Goal: Information Seeking & Learning: Learn about a topic

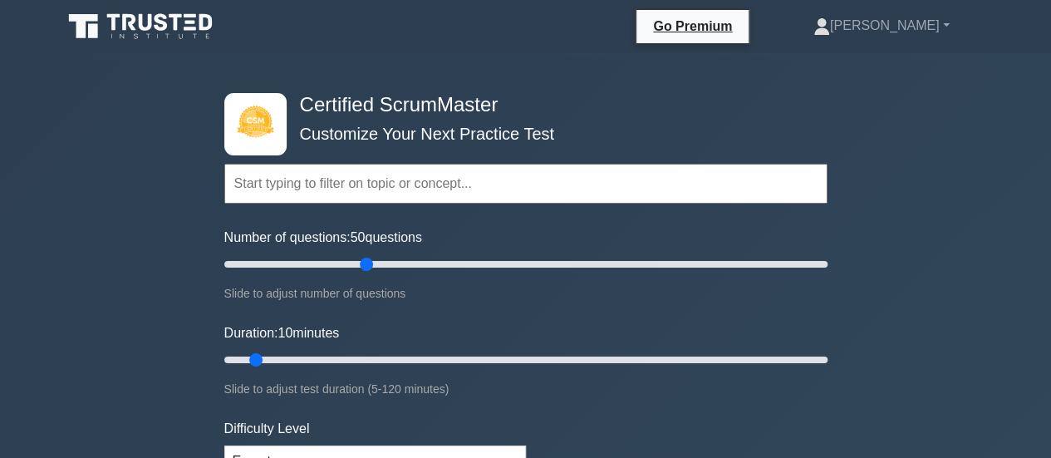
click at [360, 266] on input "Number of questions: 50 questions" at bounding box center [525, 264] width 603 height 20
click at [327, 266] on input "Number of questions: 35 questions" at bounding box center [525, 264] width 603 height 20
type input "25"
click at [291, 268] on input "Number of questions: 25 questions" at bounding box center [525, 264] width 603 height 20
type input "20"
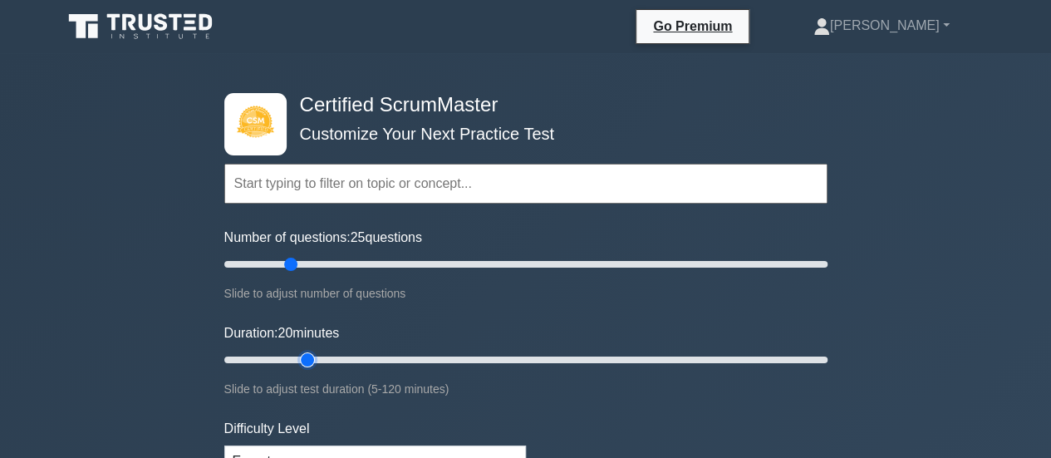
click at [302, 357] on input "Duration: 20 minutes" at bounding box center [525, 360] width 603 height 20
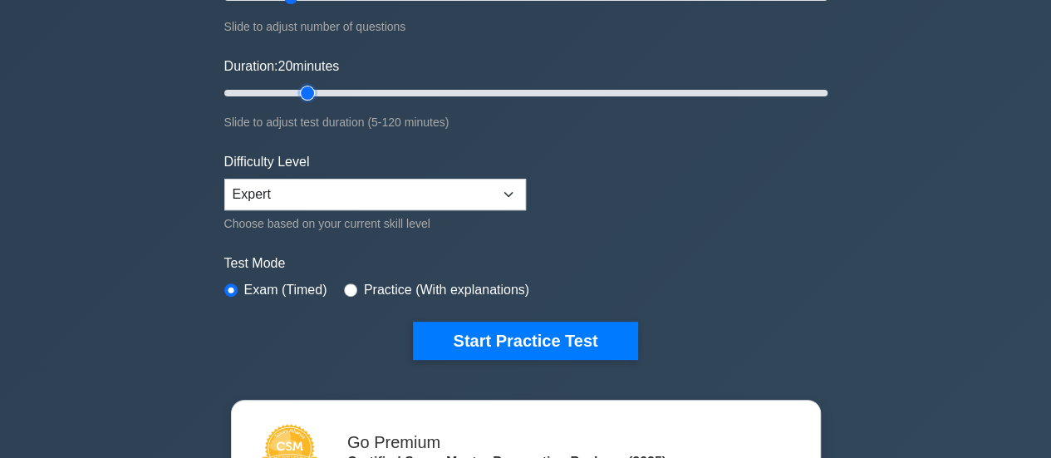
scroll to position [276, 0]
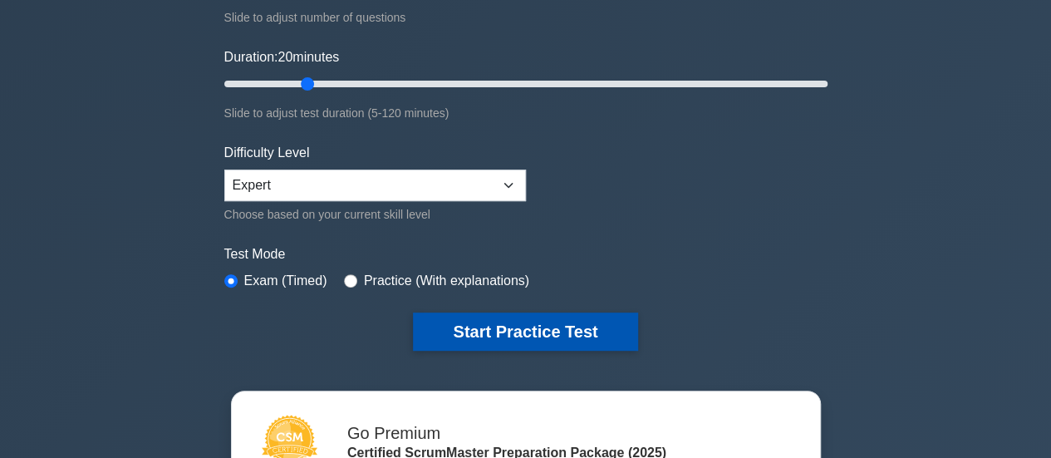
click at [530, 322] on button "Start Practice Test" at bounding box center [525, 331] width 224 height 38
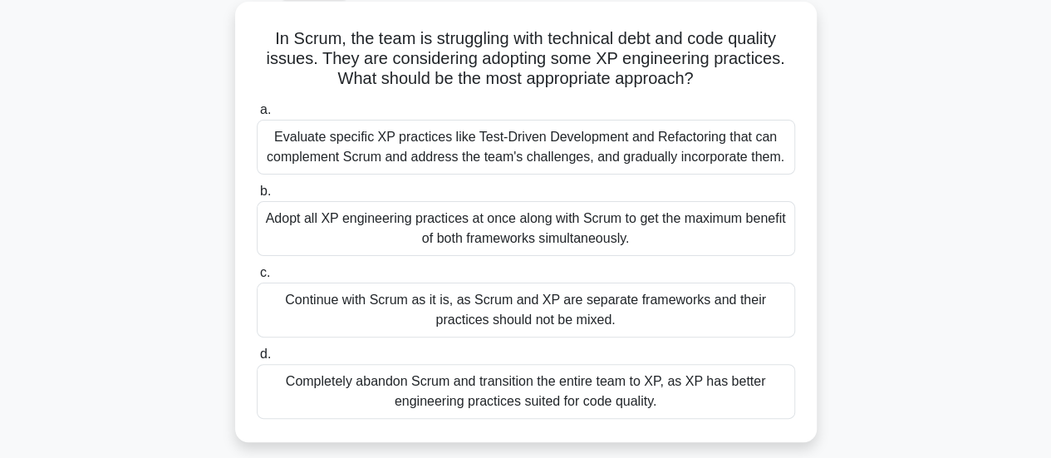
scroll to position [92, 0]
click at [426, 145] on div "Evaluate specific XP practices like Test-Driven Development and Refactoring tha…" at bounding box center [526, 146] width 539 height 55
click at [257, 115] on input "a. Evaluate specific XP practices like Test-Driven Development and Refactoring …" at bounding box center [257, 109] width 0 height 11
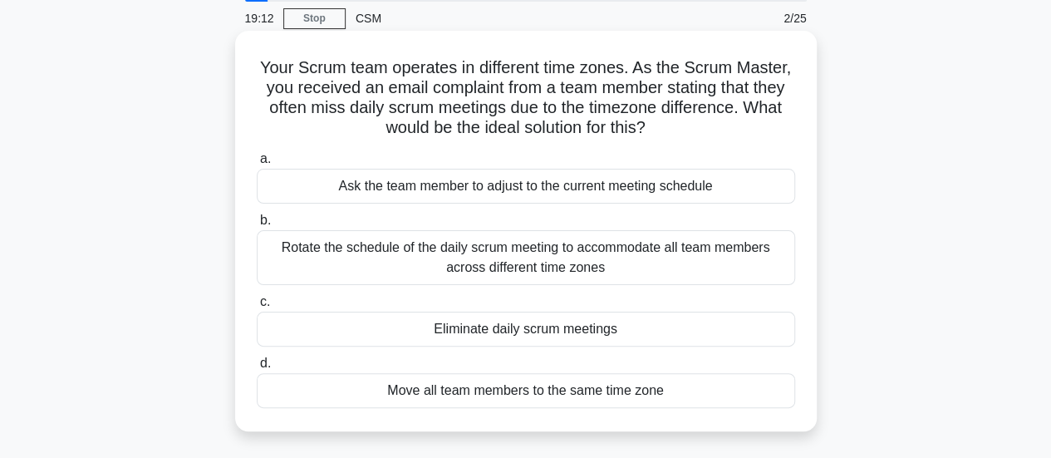
scroll to position [63, 0]
click at [452, 252] on div "Rotate the schedule of the daily scrum meeting to accommodate all team members …" at bounding box center [526, 256] width 539 height 55
click at [257, 225] on input "b. Rotate the schedule of the daily scrum meeting to accommodate all team membe…" at bounding box center [257, 219] width 0 height 11
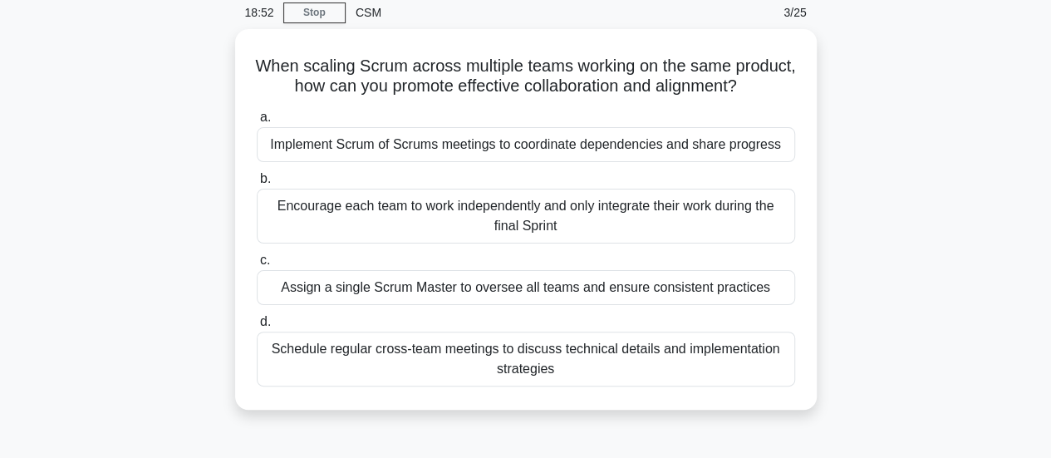
scroll to position [69, 0]
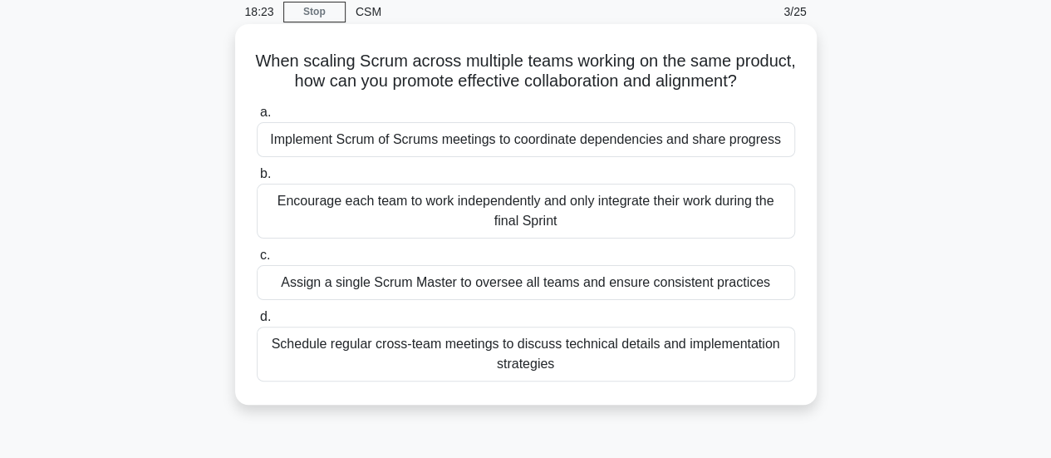
click at [376, 154] on div "Implement Scrum of Scrums meetings to coordinate dependencies and share progress" at bounding box center [526, 139] width 539 height 35
click at [257, 118] on input "a. Implement Scrum of Scrums meetings to coordinate dependencies and share prog…" at bounding box center [257, 112] width 0 height 11
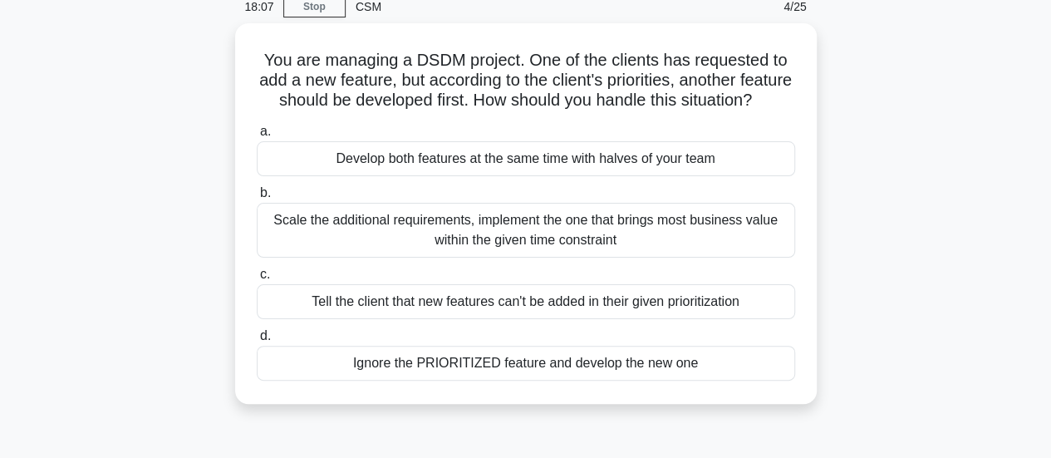
scroll to position [76, 0]
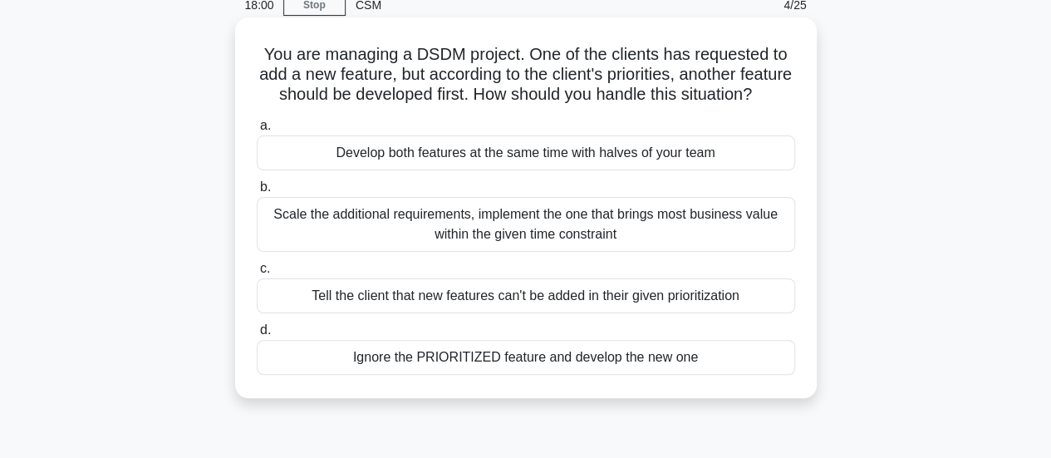
click at [437, 239] on div "Scale the additional requirements, implement the one that brings most business …" at bounding box center [526, 224] width 539 height 55
click at [257, 193] on input "b. Scale the additional requirements, implement the one that brings most busine…" at bounding box center [257, 187] width 0 height 11
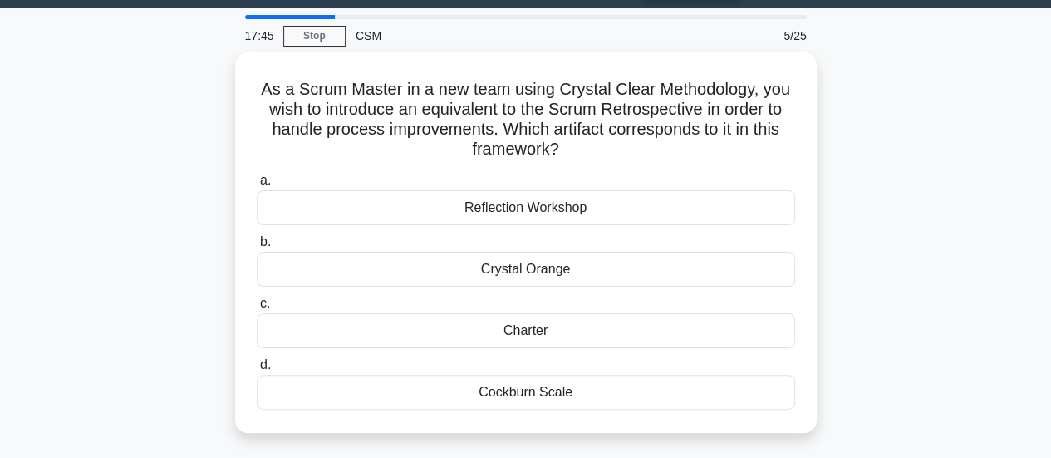
scroll to position [47, 0]
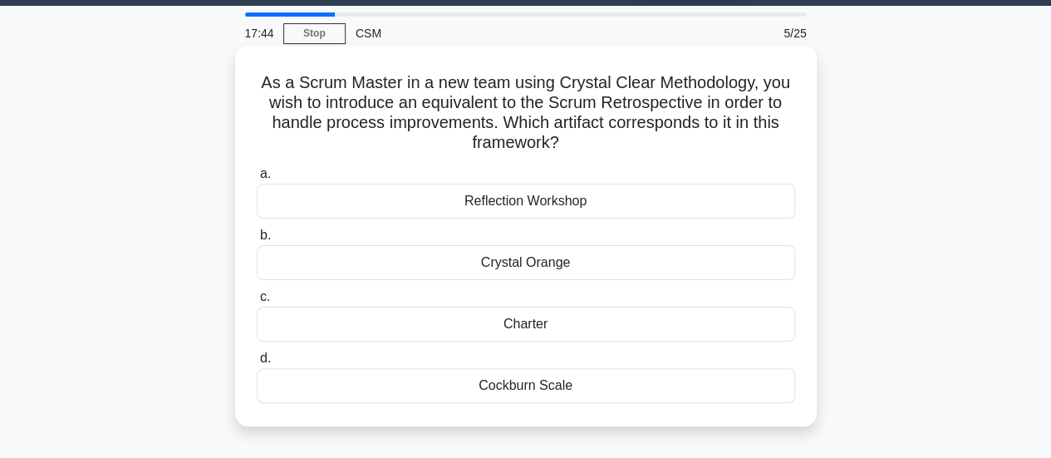
click at [512, 273] on div "Crystal Orange" at bounding box center [526, 262] width 539 height 35
click at [257, 241] on input "b. Crystal Orange" at bounding box center [257, 235] width 0 height 11
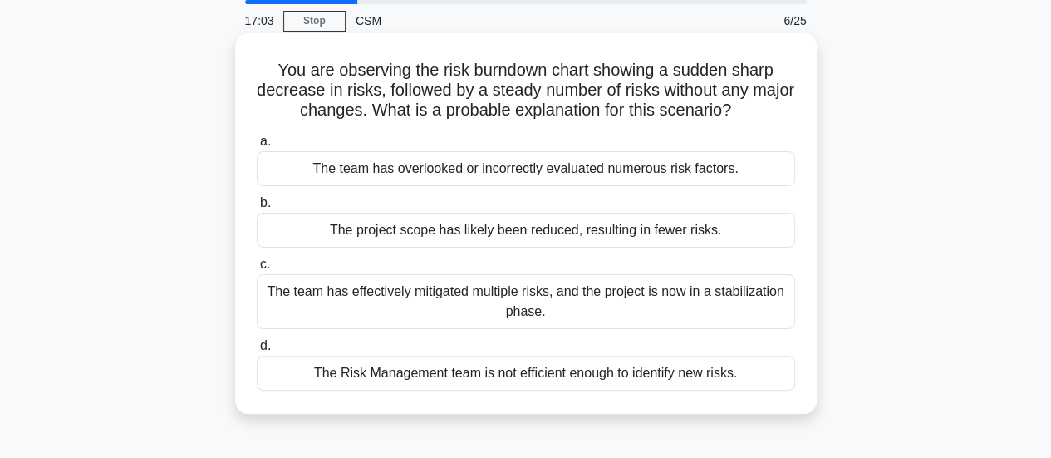
scroll to position [62, 0]
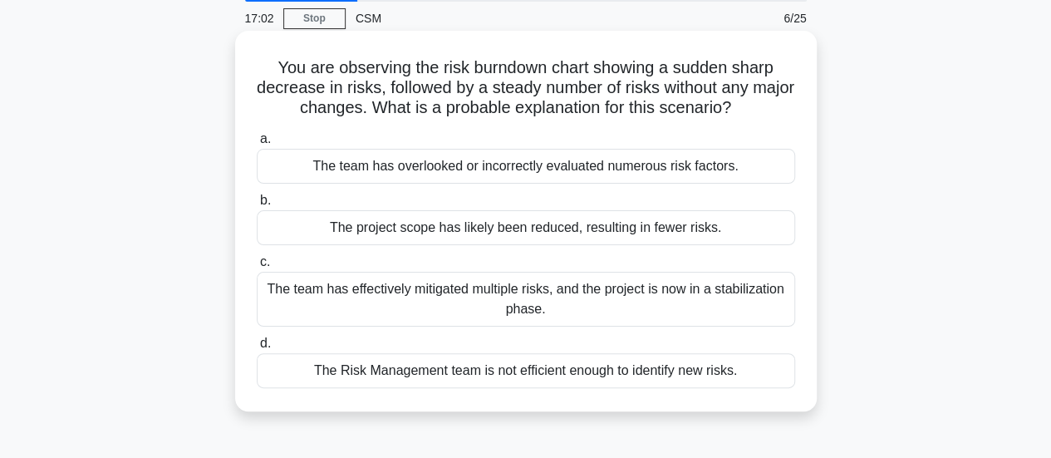
click at [509, 167] on div "The team has overlooked or incorrectly evaluated numerous risk factors." at bounding box center [526, 166] width 539 height 35
click at [257, 145] on input "a. The team has overlooked or incorrectly evaluated numerous risk factors." at bounding box center [257, 139] width 0 height 11
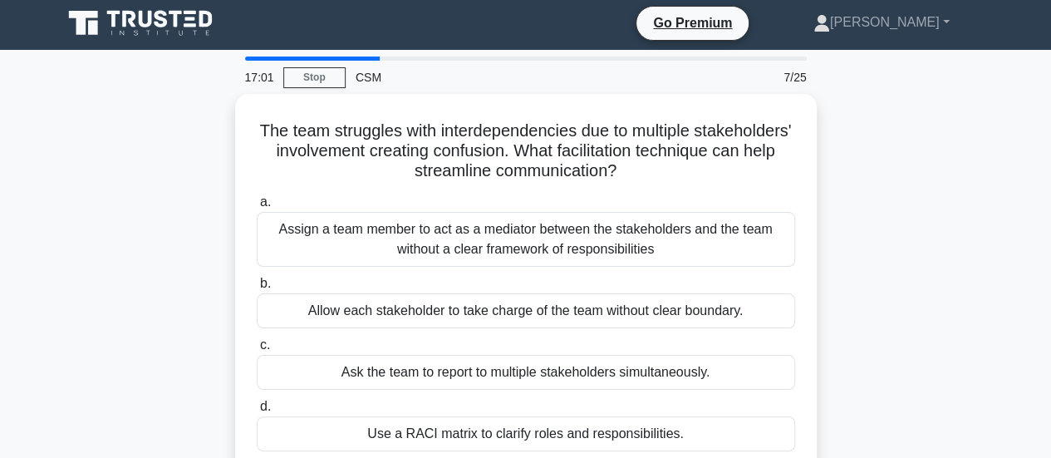
scroll to position [0, 0]
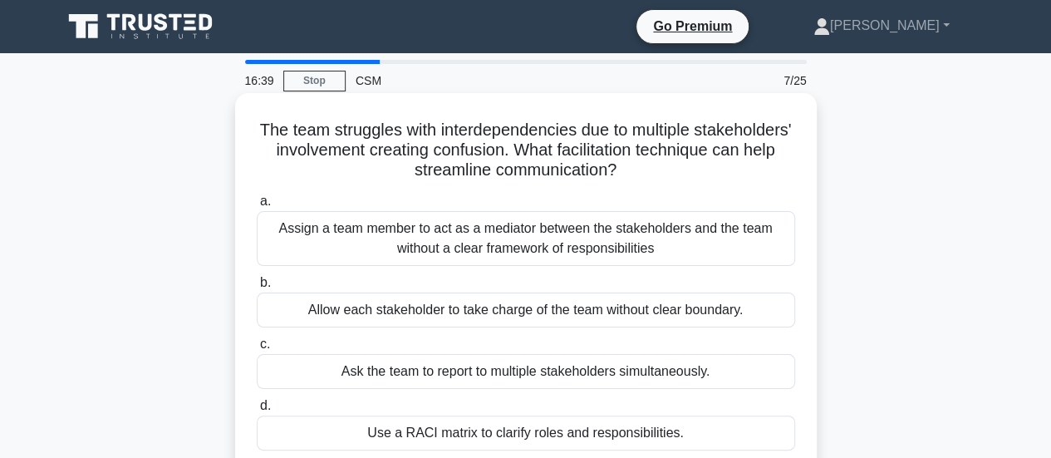
click at [455, 440] on div "Use a RACI matrix to clarify roles and responsibilities." at bounding box center [526, 433] width 539 height 35
click at [257, 411] on input "d. Use a RACI matrix to clarify roles and responsibilities." at bounding box center [257, 406] width 0 height 11
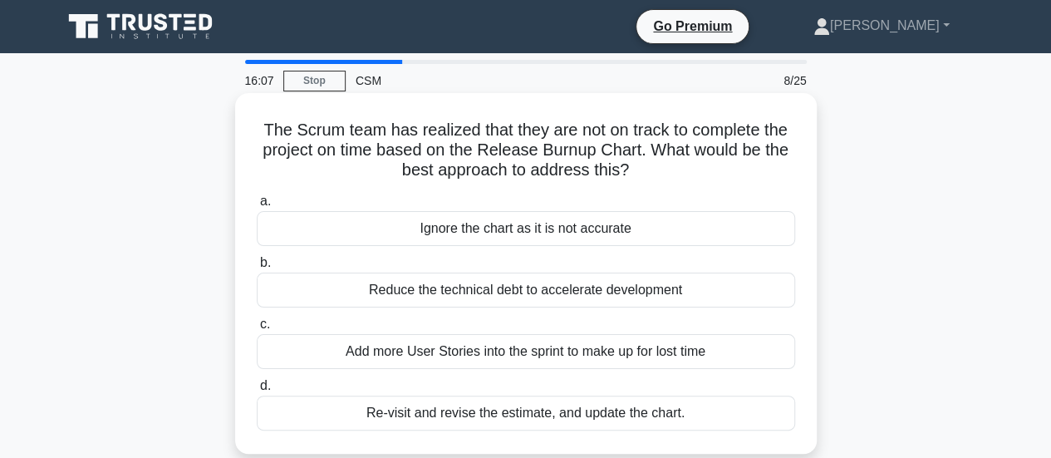
click at [578, 283] on div "Reduce the technical debt to accelerate development" at bounding box center [526, 290] width 539 height 35
click at [257, 268] on input "b. Reduce the technical debt to accelerate development" at bounding box center [257, 263] width 0 height 11
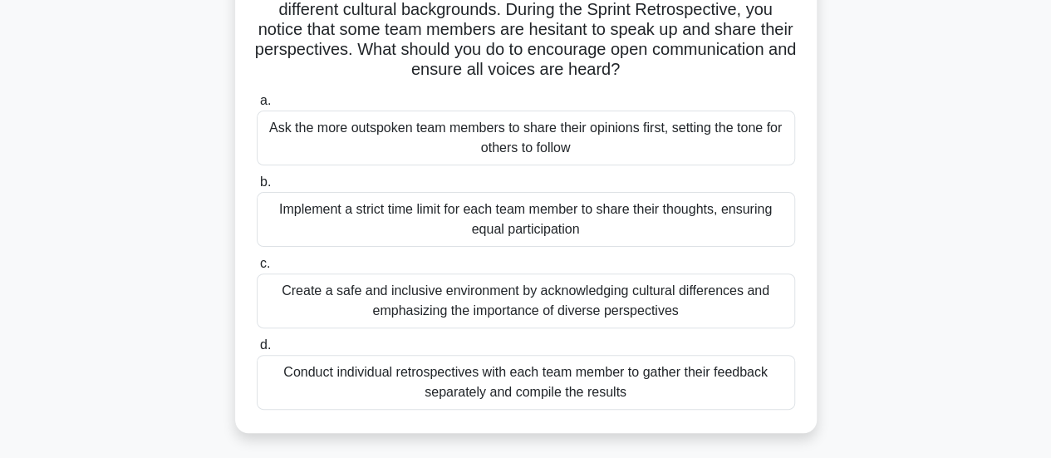
scroll to position [146, 0]
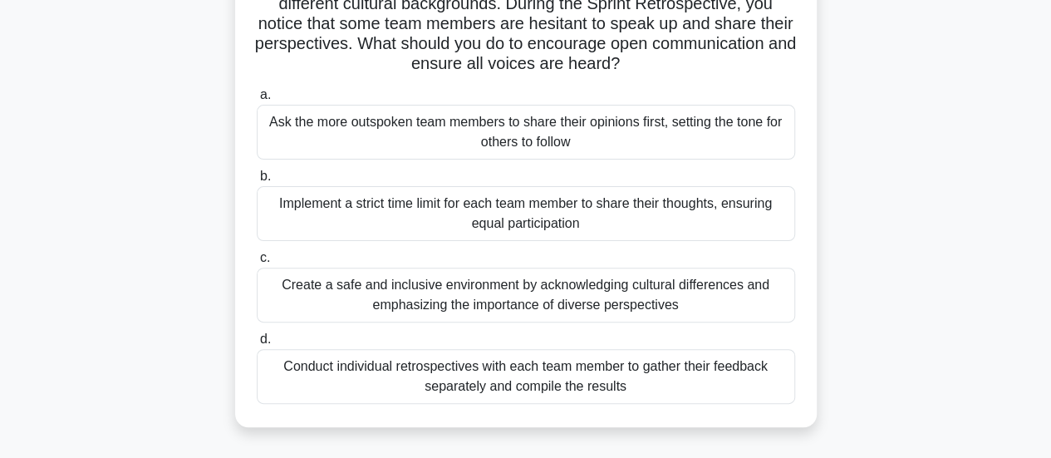
click at [529, 301] on div "Create a safe and inclusive environment by acknowledging cultural differences a…" at bounding box center [526, 295] width 539 height 55
click at [257, 263] on input "c. Create a safe and inclusive environment by acknowledging cultural difference…" at bounding box center [257, 258] width 0 height 11
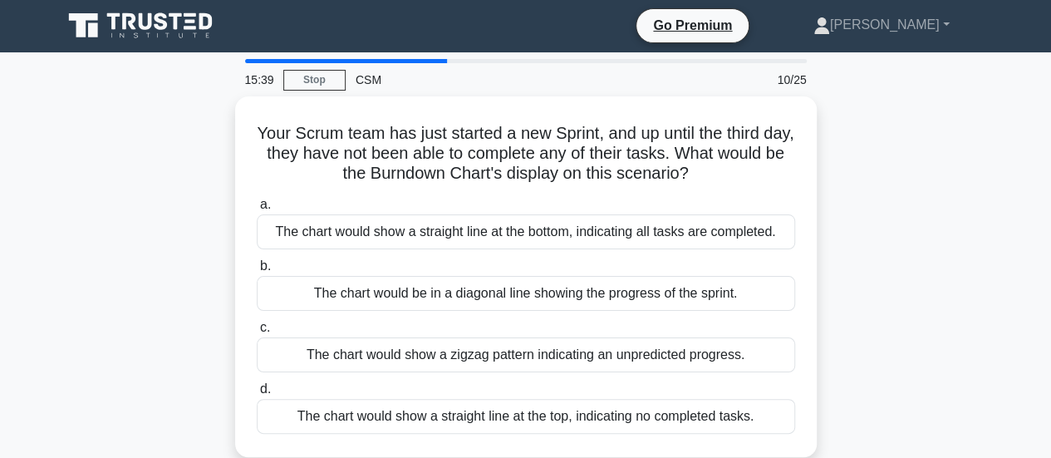
scroll to position [0, 0]
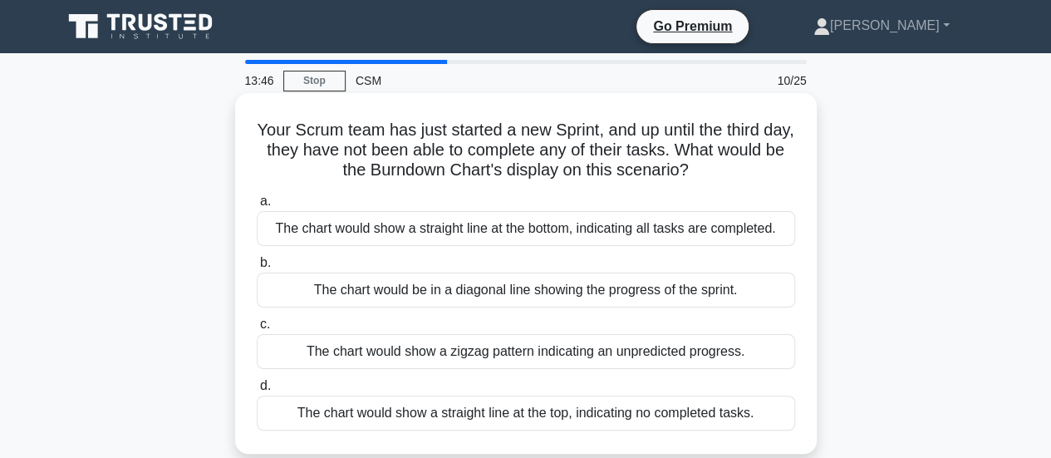
click at [728, 415] on div "The chart would show a straight line at the top, indicating no completed tasks." at bounding box center [526, 413] width 539 height 35
click at [257, 391] on input "d. The chart would show a straight line at the top, indicating no completed tas…" at bounding box center [257, 386] width 0 height 11
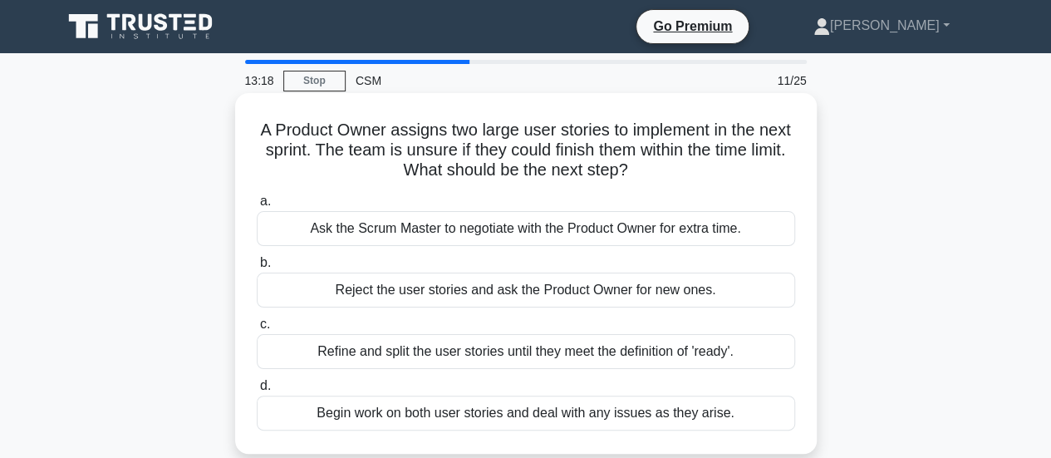
click at [639, 235] on div "Ask the Scrum Master to negotiate with the Product Owner for extra time." at bounding box center [526, 228] width 539 height 35
click at [257, 207] on input "a. Ask the Scrum Master to negotiate with the Product Owner for extra time." at bounding box center [257, 201] width 0 height 11
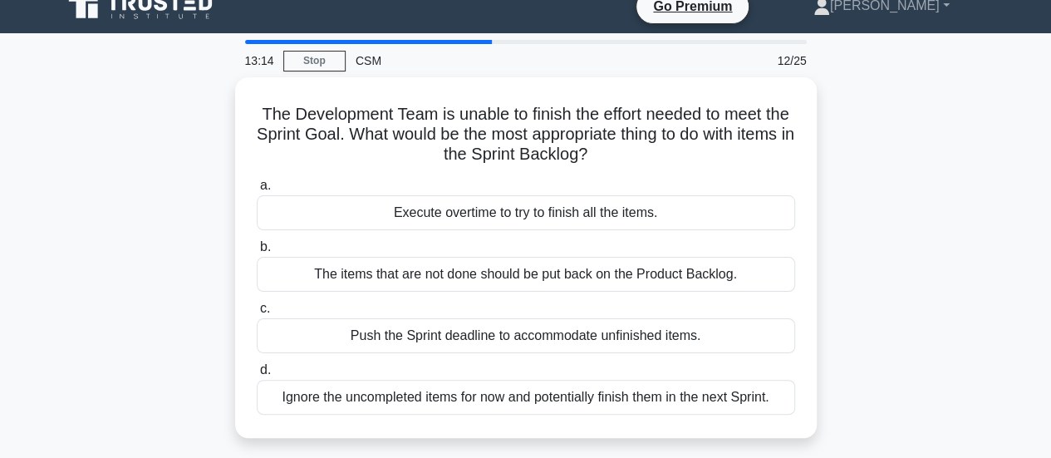
scroll to position [34, 0]
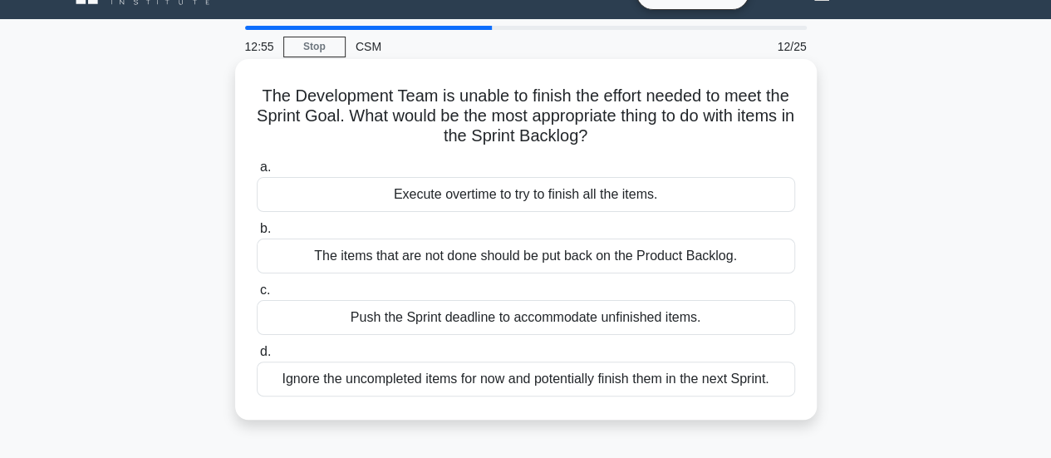
click at [715, 260] on div "The items that are not done should be put back on the Product Backlog." at bounding box center [526, 256] width 539 height 35
click at [257, 234] on input "b. The items that are not done should be put back on the Product Backlog." at bounding box center [257, 229] width 0 height 11
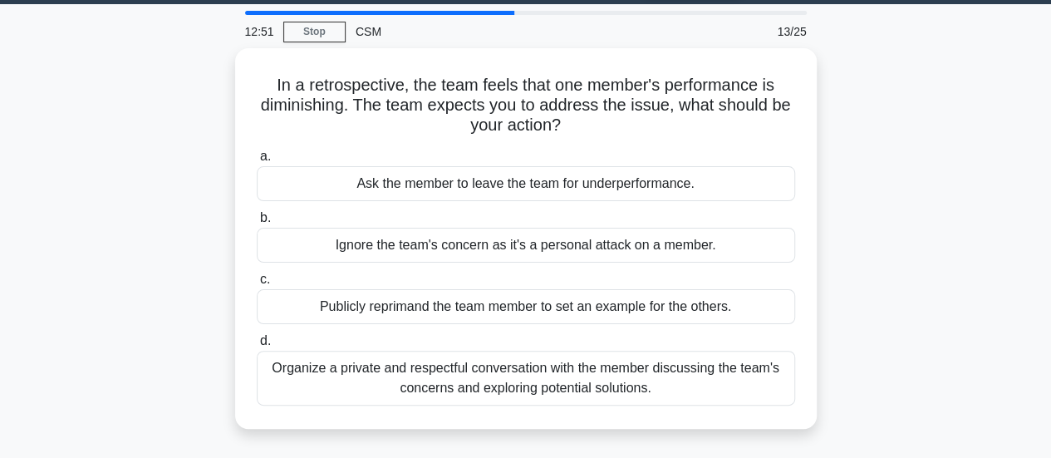
scroll to position [50, 0]
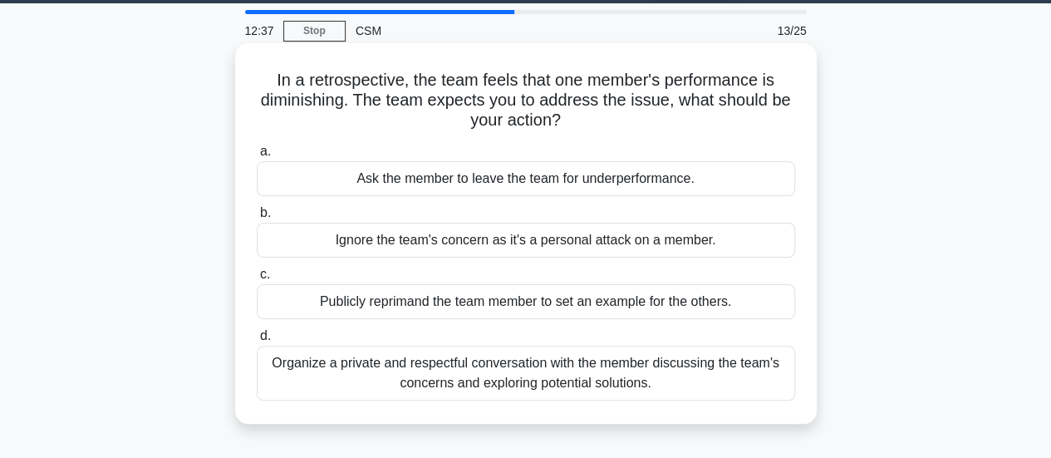
click at [690, 388] on div "Organize a private and respectful conversation with the member discussing the t…" at bounding box center [526, 373] width 539 height 55
click at [257, 342] on input "d. Organize a private and respectful conversation with the member discussing th…" at bounding box center [257, 336] width 0 height 11
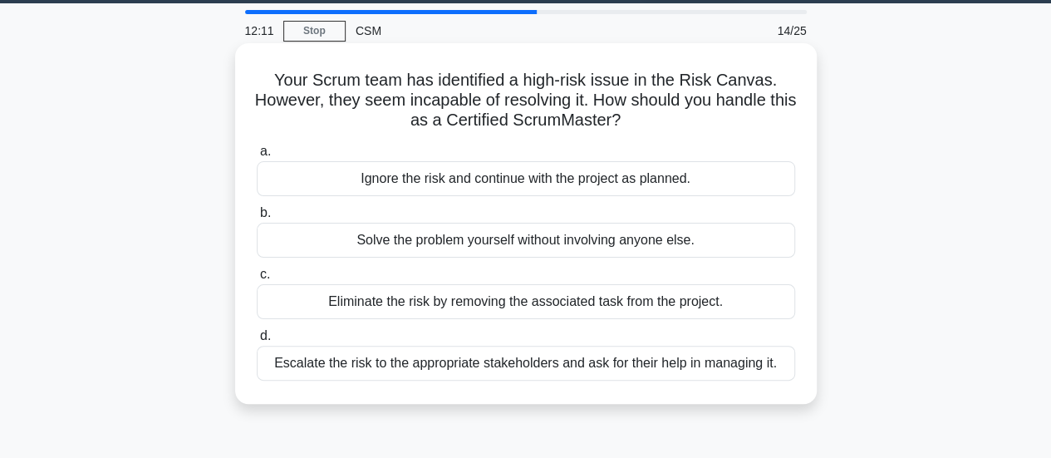
click at [668, 364] on div "Escalate the risk to the appropriate stakeholders and ask for their help in man…" at bounding box center [526, 363] width 539 height 35
click at [257, 342] on input "d. Escalate the risk to the appropriate stakeholders and ask for their help in …" at bounding box center [257, 336] width 0 height 11
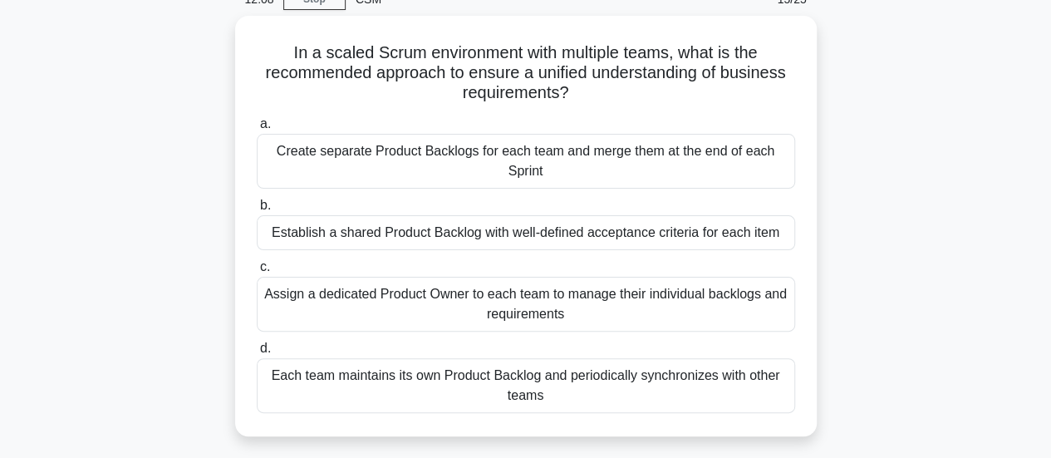
scroll to position [82, 0]
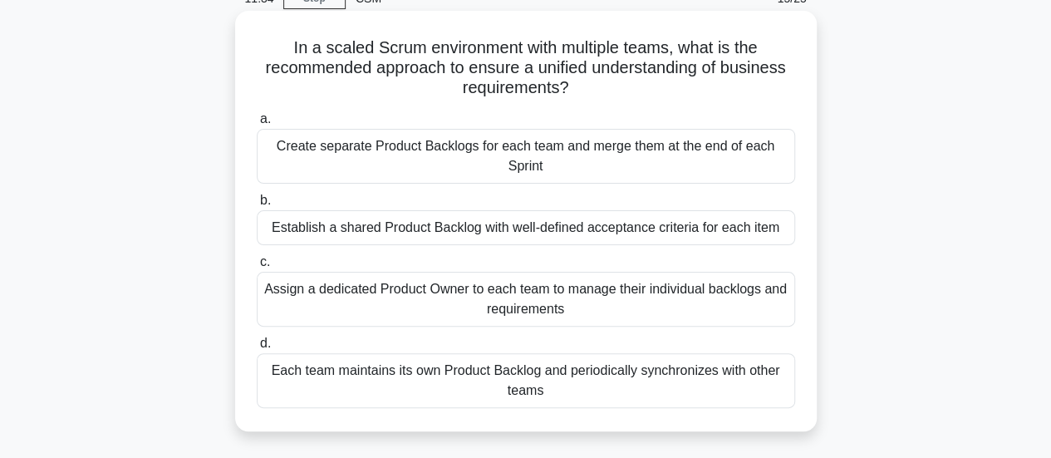
click at [567, 230] on div "Establish a shared Product Backlog with well-defined acceptance criteria for ea…" at bounding box center [526, 227] width 539 height 35
click at [257, 206] on input "b. Establish a shared Product Backlog with well-defined acceptance criteria for…" at bounding box center [257, 200] width 0 height 11
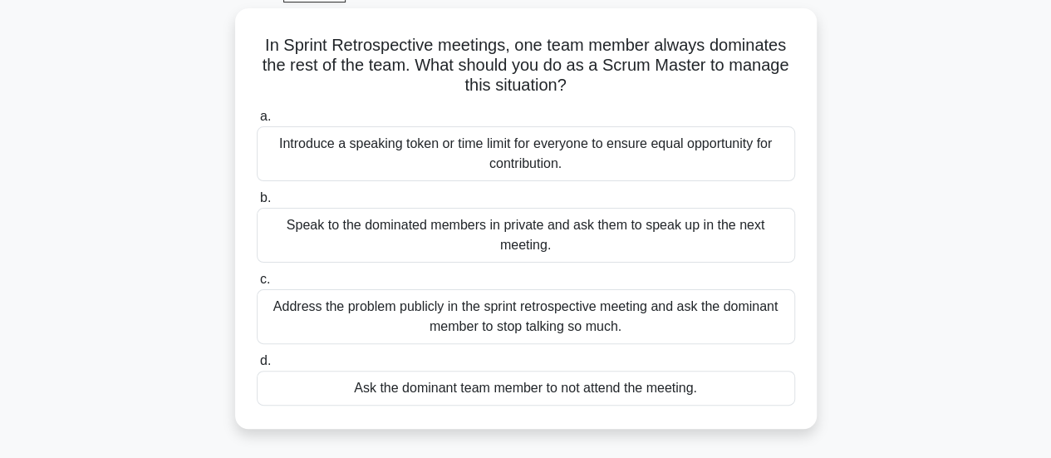
scroll to position [90, 0]
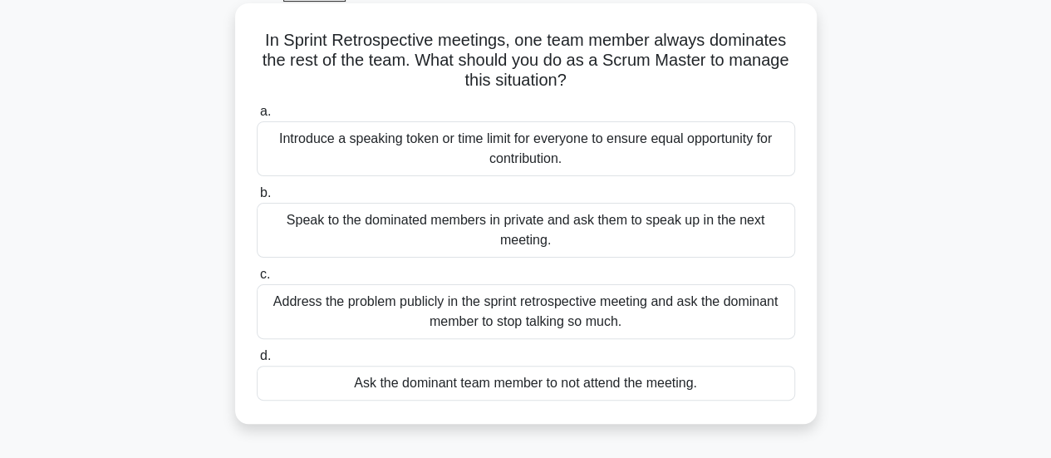
click at [626, 224] on div "Speak to the dominated members in private and ask them to speak up in the next …" at bounding box center [526, 230] width 539 height 55
click at [257, 199] on input "b. Speak to the dominated members in private and ask them to speak up in the ne…" at bounding box center [257, 193] width 0 height 11
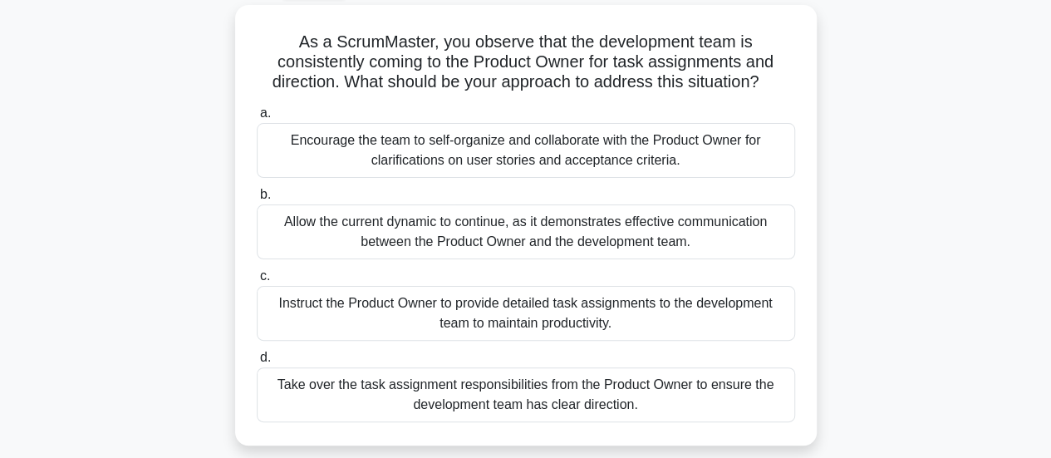
scroll to position [93, 0]
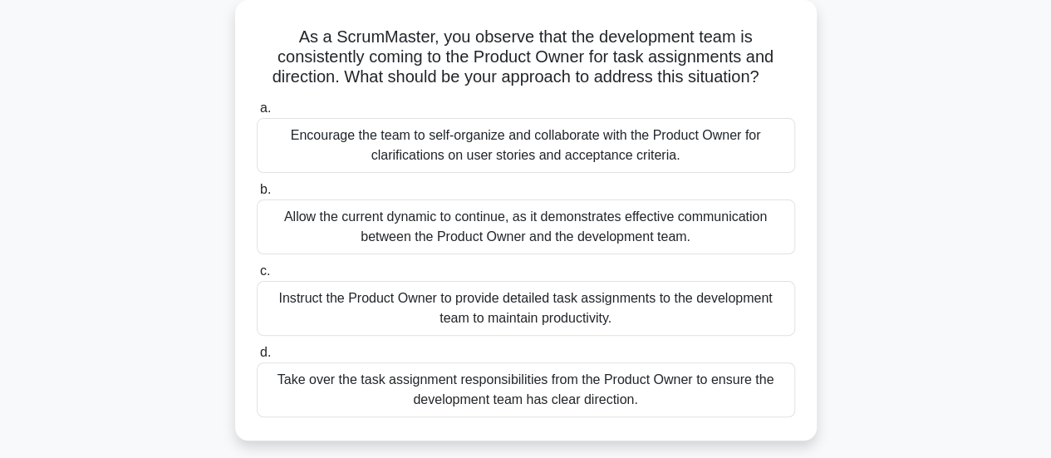
click at [657, 137] on div "Encourage the team to self-organize and collaborate with the Product Owner for …" at bounding box center [526, 145] width 539 height 55
click at [257, 114] on input "a. Encourage the team to self-organize and collaborate with the Product Owner f…" at bounding box center [257, 108] width 0 height 11
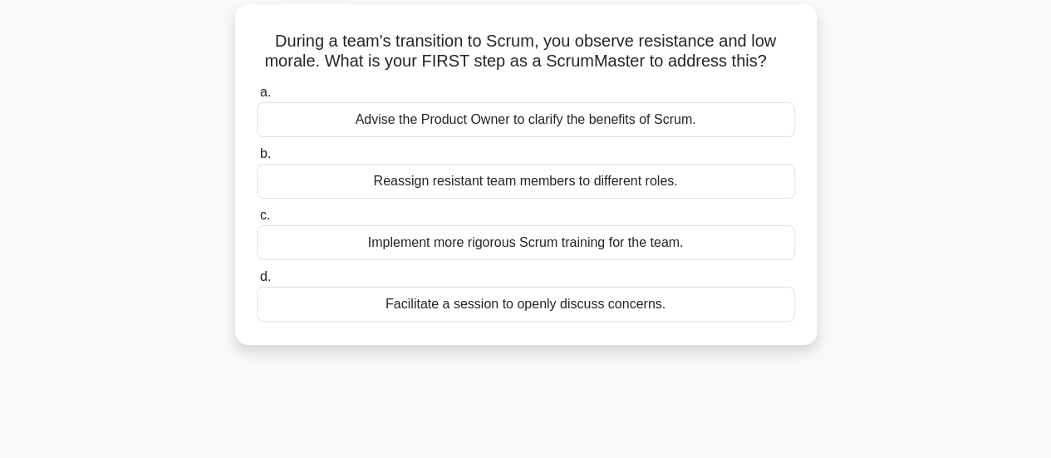
scroll to position [0, 0]
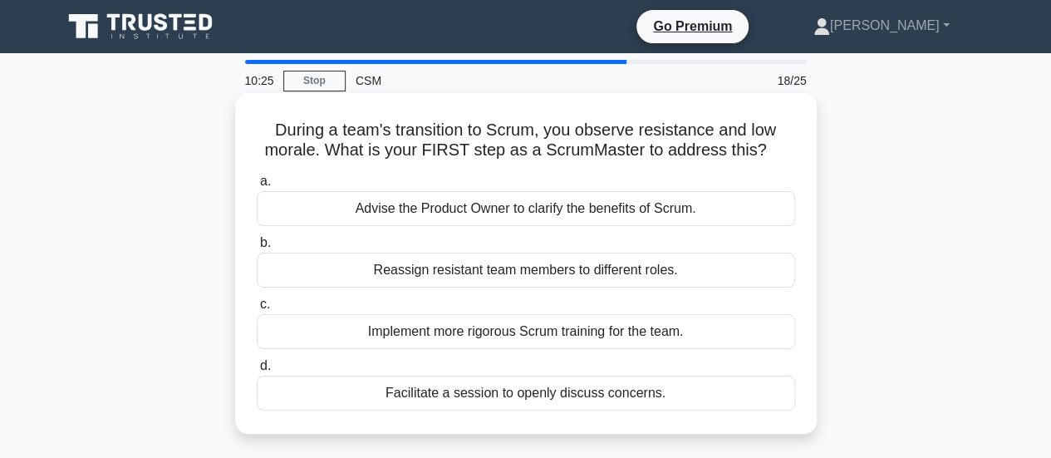
click at [632, 395] on div "Facilitate a session to openly discuss concerns." at bounding box center [526, 393] width 539 height 35
click at [257, 371] on input "d. Facilitate a session to openly discuss concerns." at bounding box center [257, 366] width 0 height 11
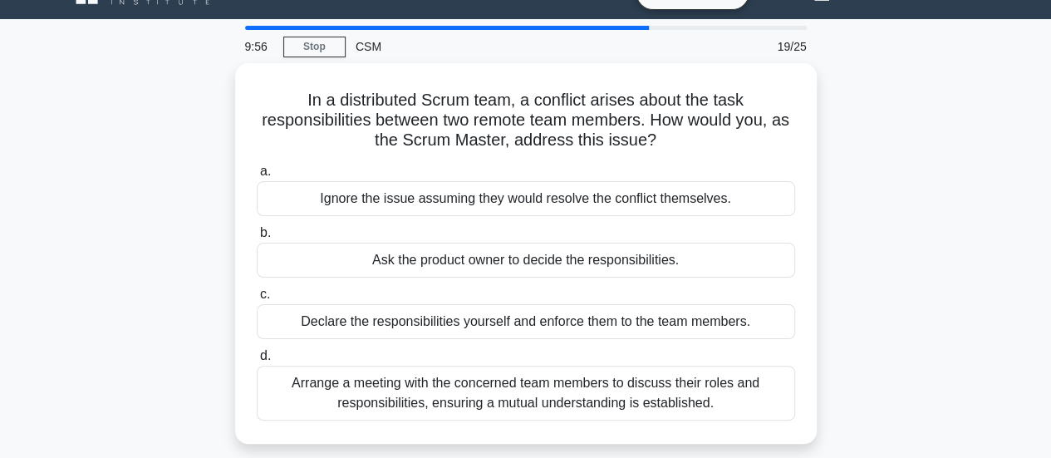
scroll to position [38, 0]
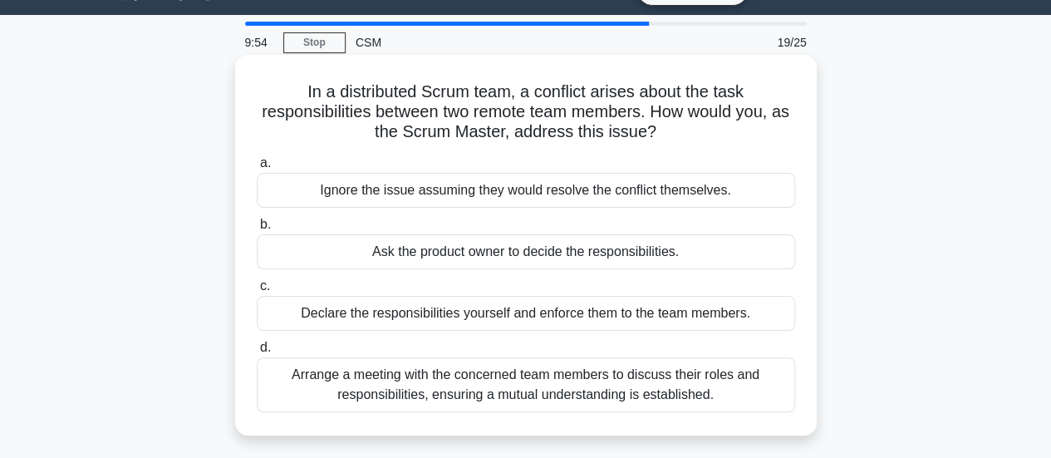
click at [656, 377] on div "Arrange a meeting with the concerned team members to discuss their roles and re…" at bounding box center [526, 384] width 539 height 55
click at [257, 353] on input "d. Arrange a meeting with the concerned team members to discuss their roles and…" at bounding box center [257, 347] width 0 height 11
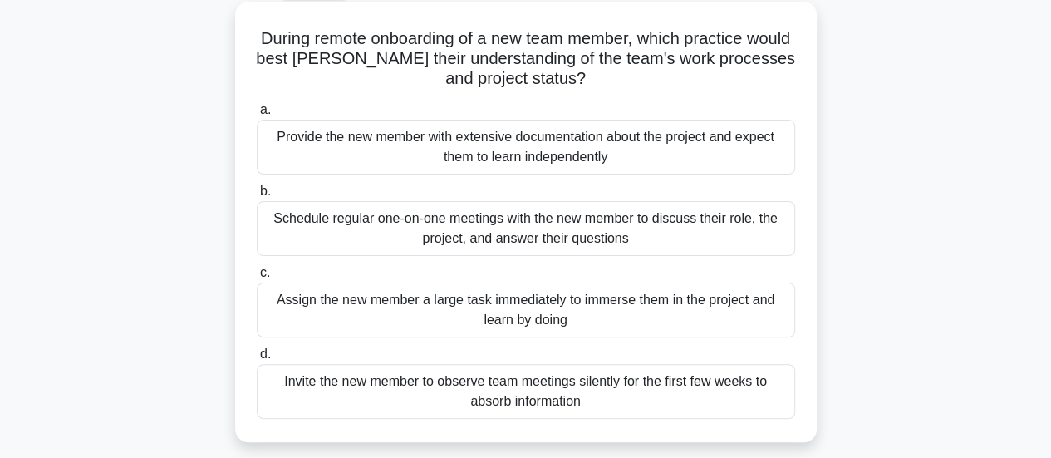
scroll to position [93, 0]
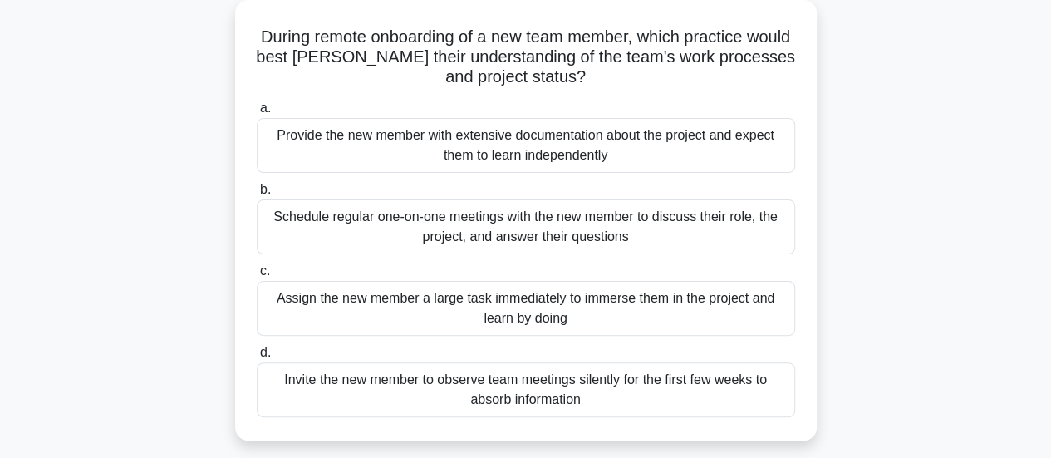
click at [549, 405] on div "Invite the new member to observe team meetings silently for the first few weeks…" at bounding box center [526, 389] width 539 height 55
click at [257, 358] on input "d. Invite the new member to observe team meetings silently for the first few we…" at bounding box center [257, 352] width 0 height 11
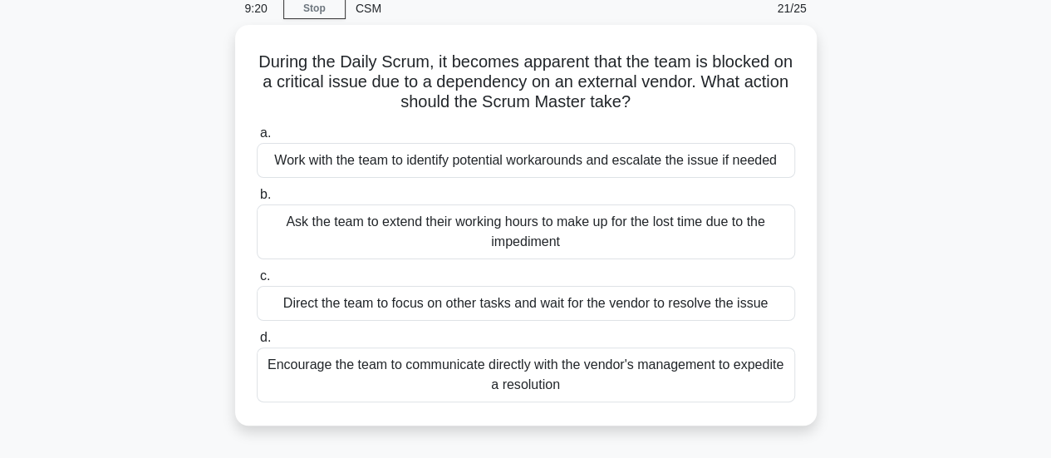
scroll to position [75, 0]
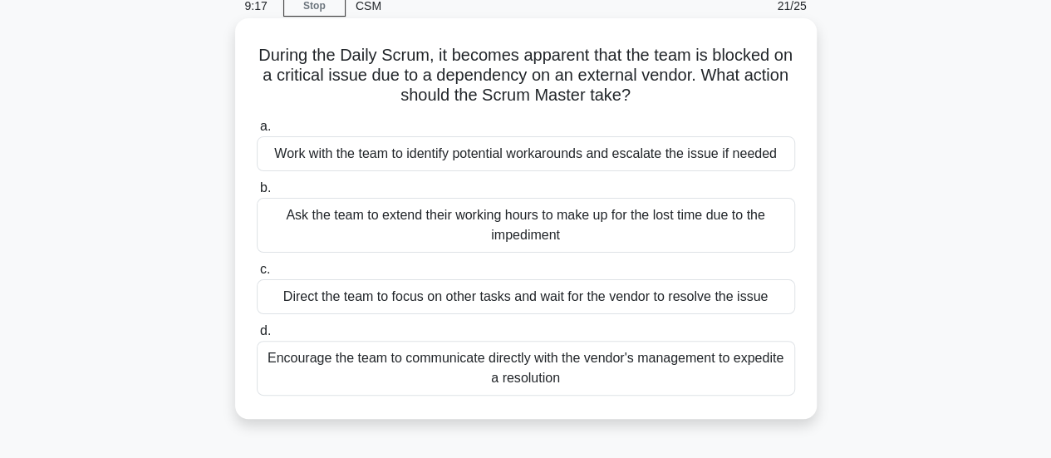
click at [588, 157] on div "Work with the team to identify potential workarounds and escalate the issue if …" at bounding box center [526, 153] width 539 height 35
click at [257, 132] on input "a. Work with the team to identify potential workarounds and escalate the issue …" at bounding box center [257, 126] width 0 height 11
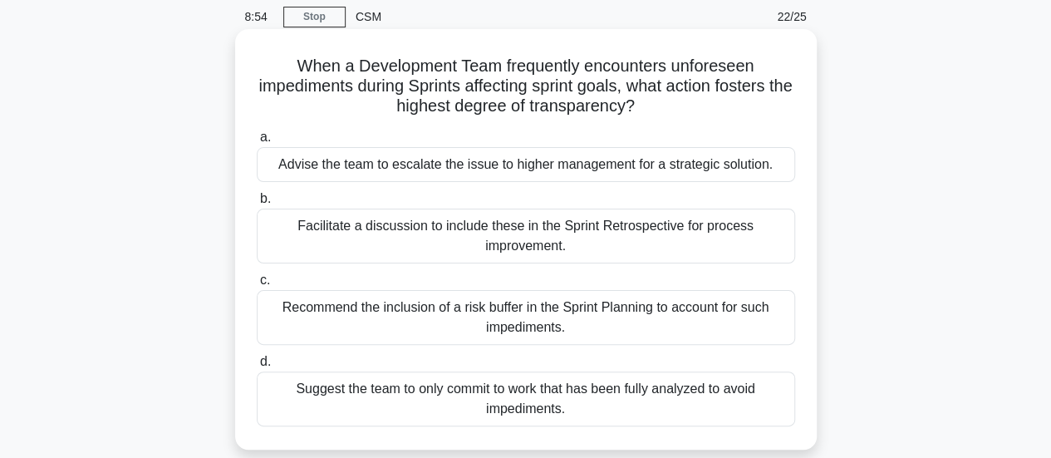
scroll to position [65, 0]
click at [637, 310] on div "Recommend the inclusion of a risk buffer in the Sprint Planning to account for …" at bounding box center [526, 316] width 539 height 55
click at [257, 285] on input "c. Recommend the inclusion of a risk buffer in the Sprint Planning to account f…" at bounding box center [257, 279] width 0 height 11
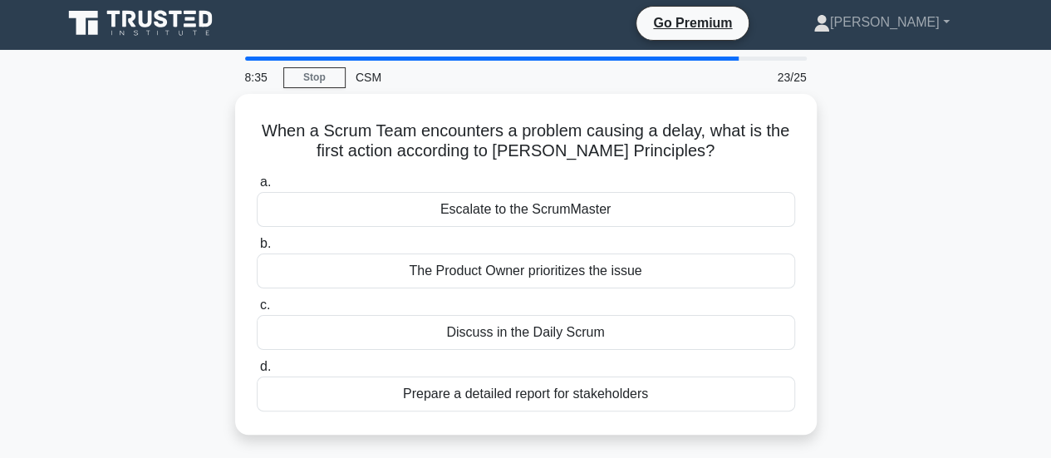
scroll to position [0, 0]
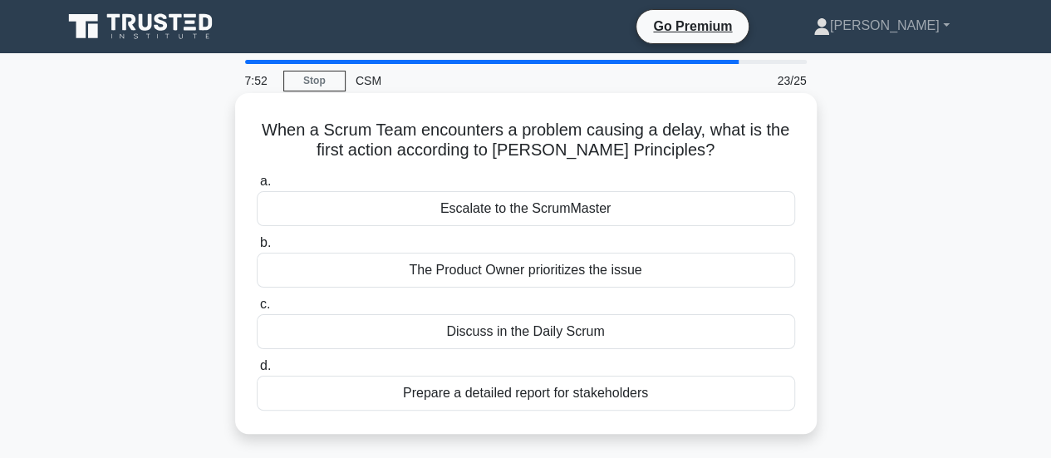
click at [590, 332] on div "Discuss in the Daily Scrum" at bounding box center [526, 331] width 539 height 35
click at [257, 310] on input "c. Discuss in the Daily Scrum" at bounding box center [257, 304] width 0 height 11
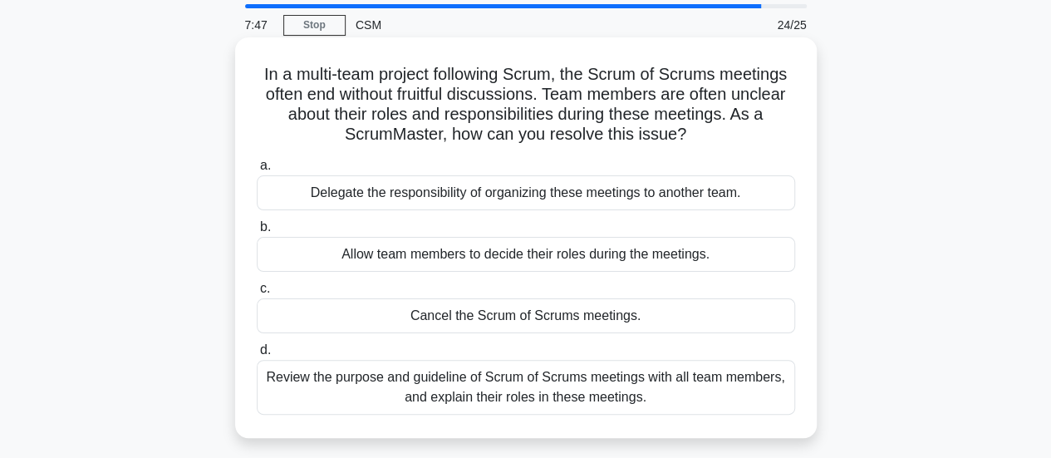
scroll to position [57, 0]
click at [706, 385] on div "Review the purpose and guideline of Scrum of Scrums meetings with all team memb…" at bounding box center [526, 386] width 539 height 55
click at [257, 355] on input "d. Review the purpose and guideline of Scrum of Scrums meetings with all team m…" at bounding box center [257, 349] width 0 height 11
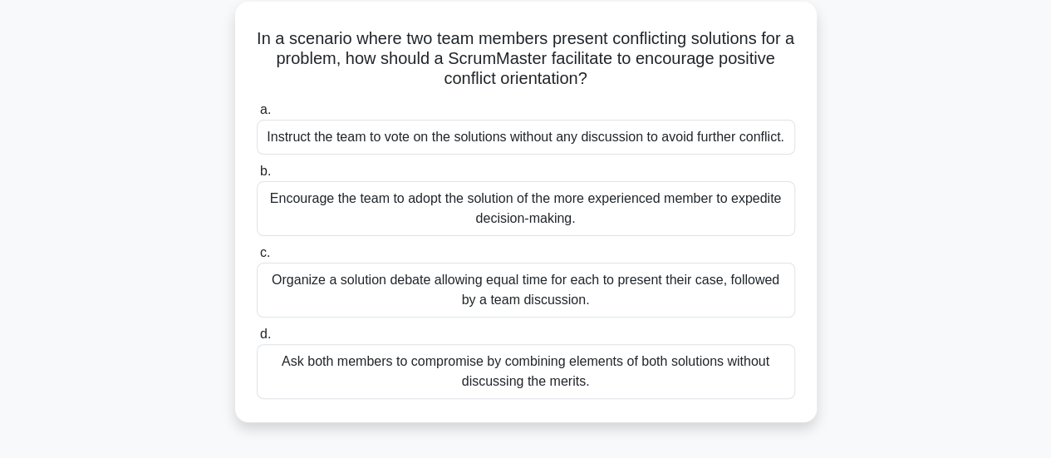
scroll to position [96, 0]
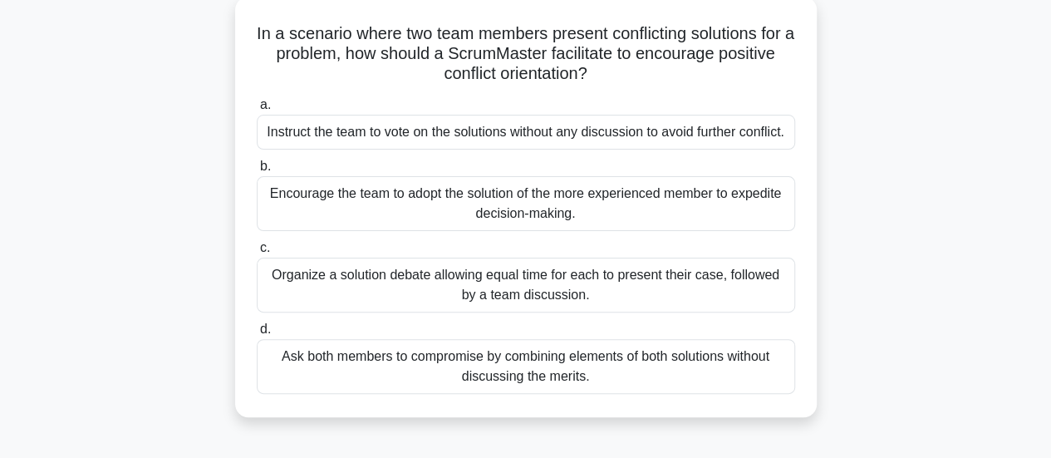
click at [620, 137] on div "Instruct the team to vote on the solutions without any discussion to avoid furt…" at bounding box center [526, 132] width 539 height 35
click at [257, 111] on input "a. Instruct the team to vote on the solutions without any discussion to avoid f…" at bounding box center [257, 105] width 0 height 11
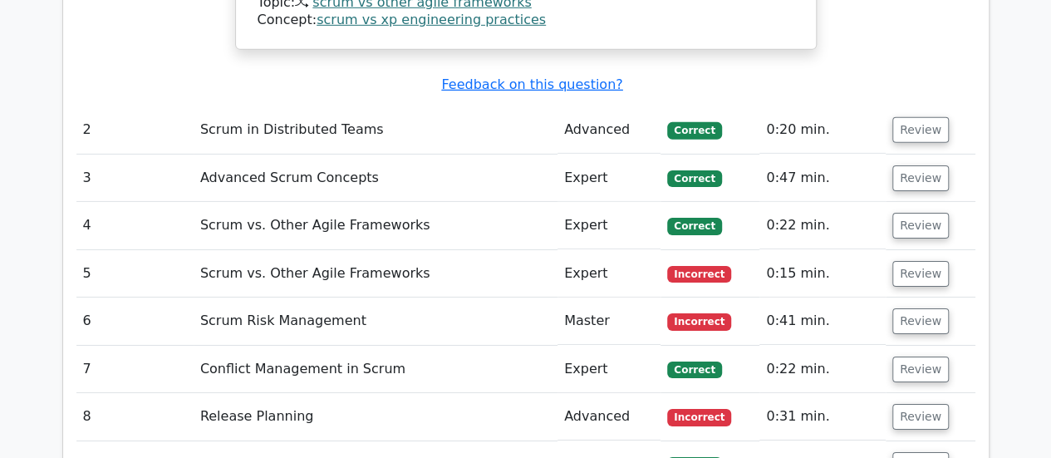
scroll to position [2615, 0]
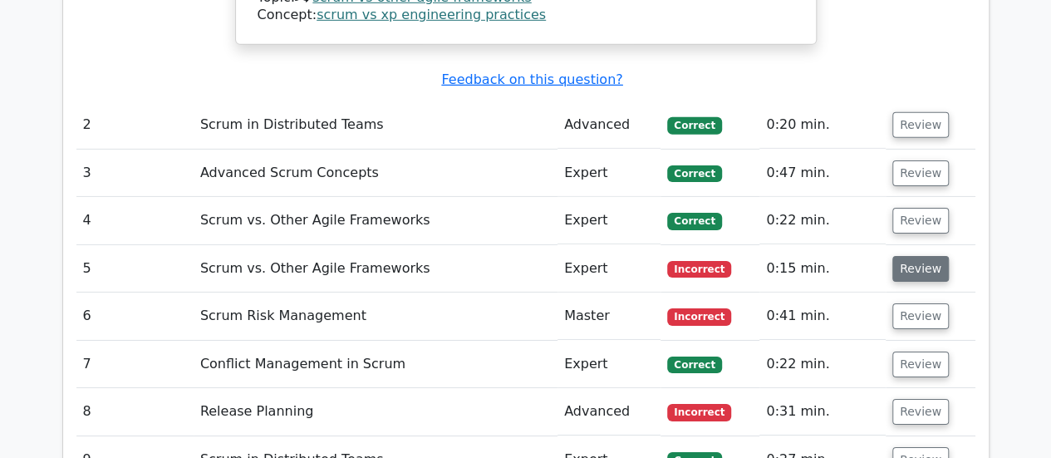
click at [918, 256] on button "Review" at bounding box center [921, 269] width 57 height 26
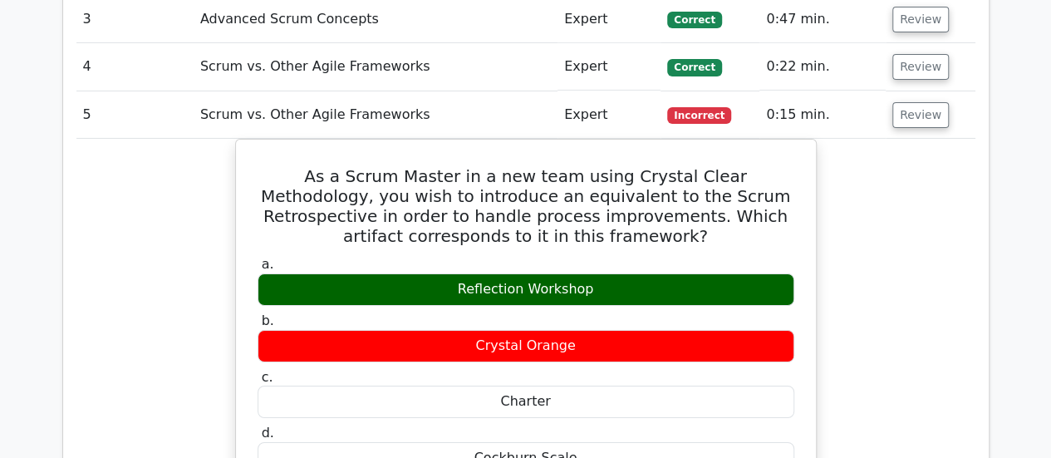
scroll to position [2770, 0]
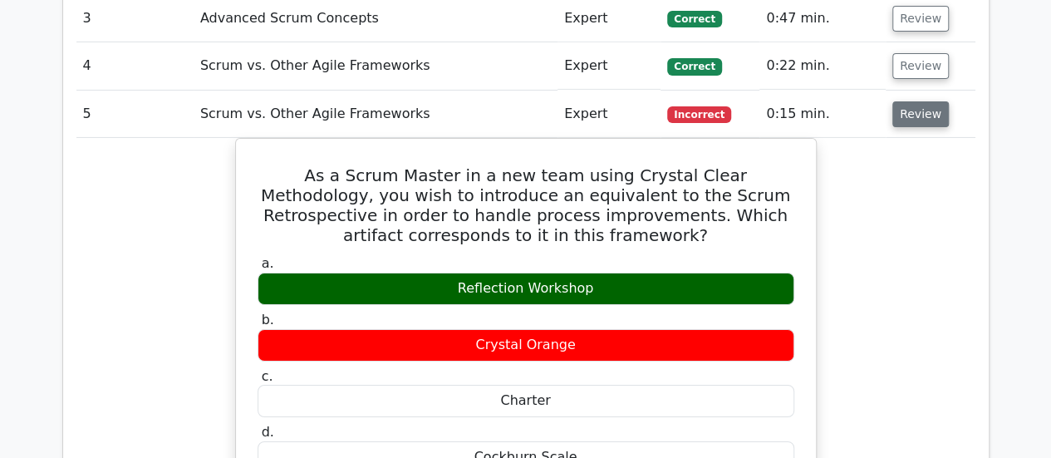
click at [893, 101] on button "Review" at bounding box center [921, 114] width 57 height 26
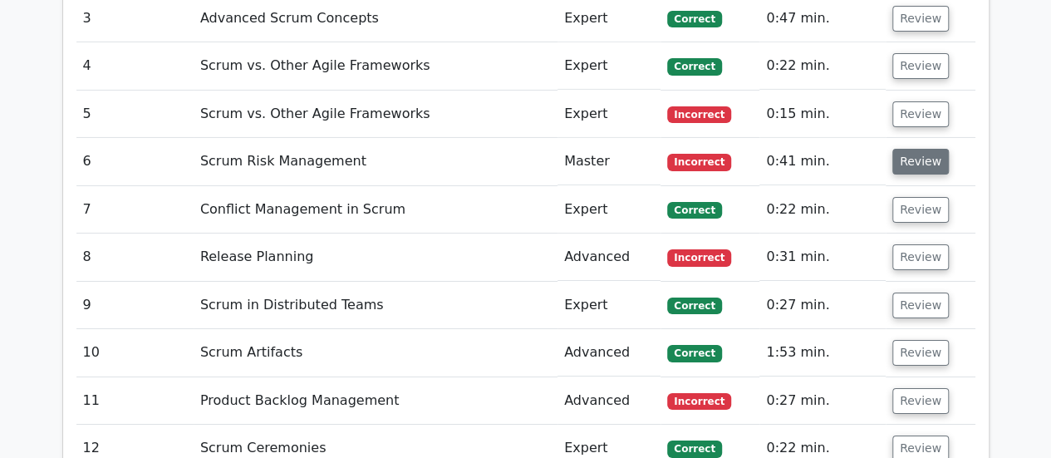
click at [908, 149] on button "Review" at bounding box center [921, 162] width 57 height 26
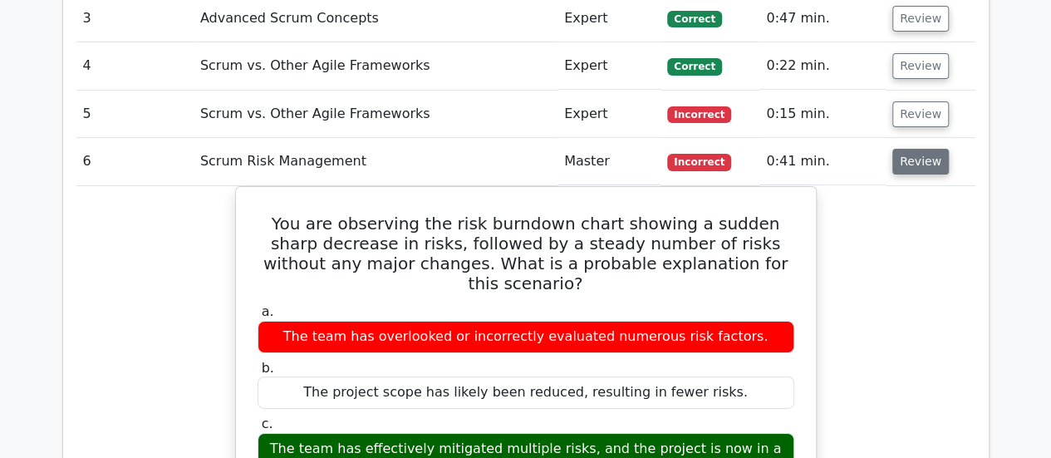
click at [908, 149] on button "Review" at bounding box center [921, 162] width 57 height 26
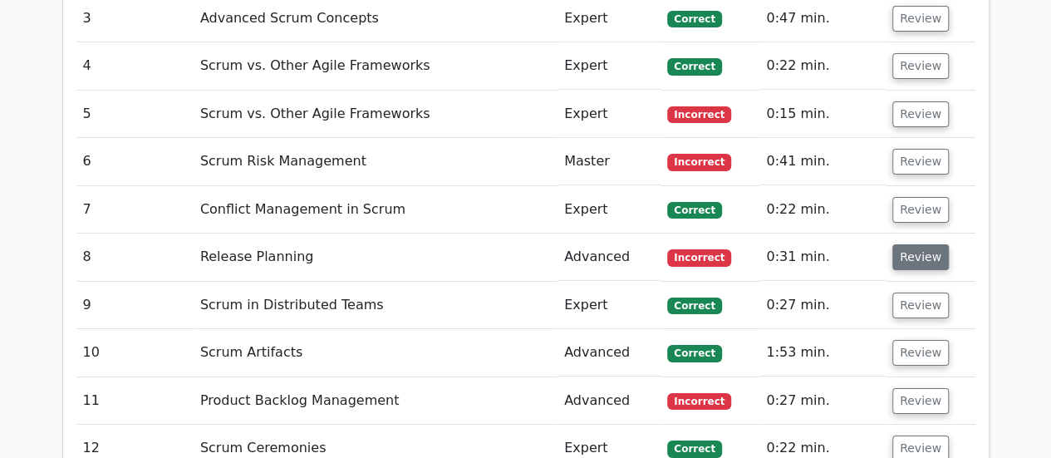
click at [910, 244] on button "Review" at bounding box center [921, 257] width 57 height 26
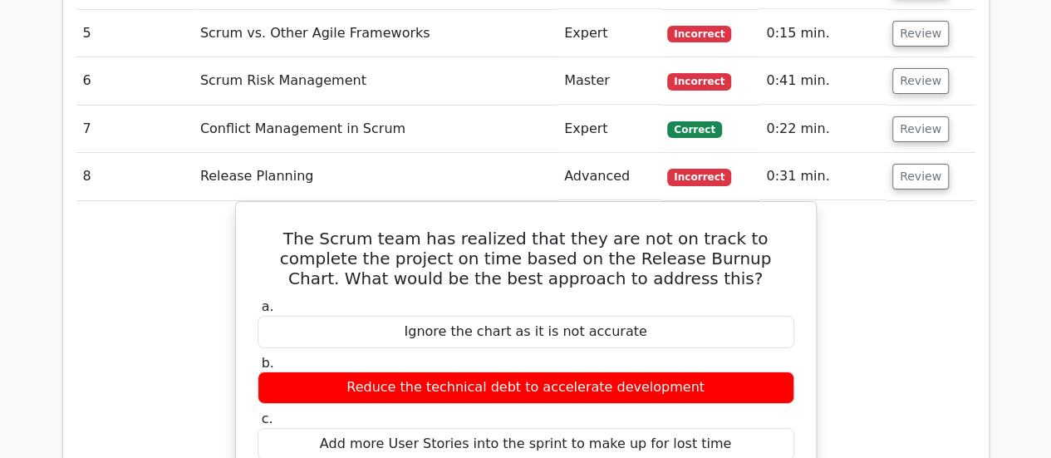
scroll to position [2850, 0]
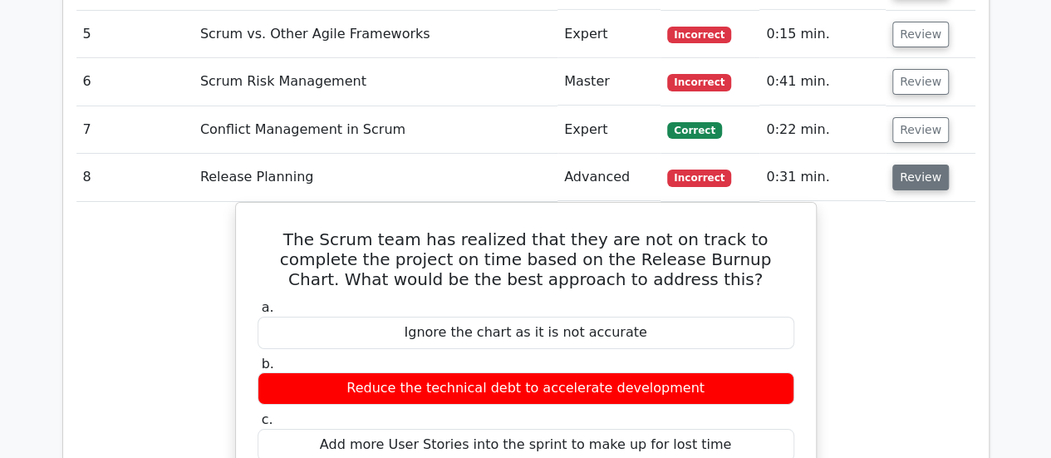
click at [909, 165] on button "Review" at bounding box center [921, 178] width 57 height 26
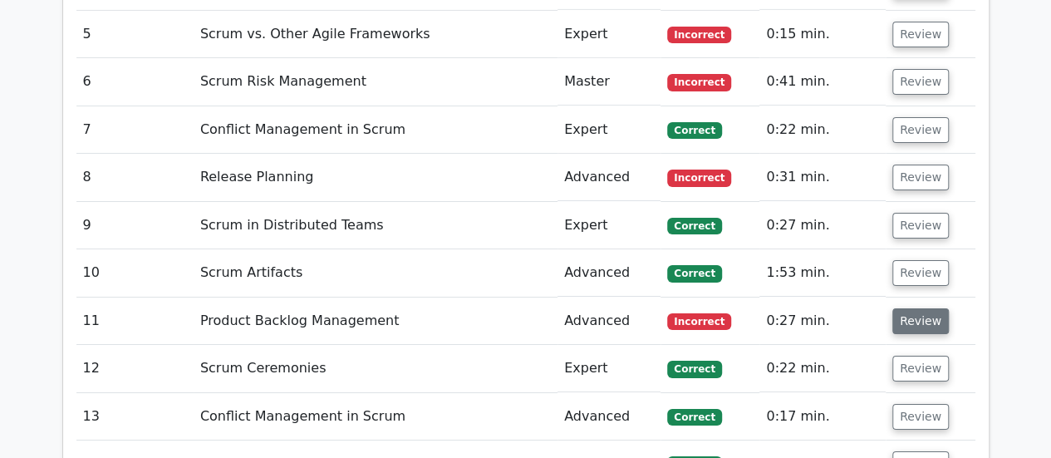
click at [908, 308] on button "Review" at bounding box center [921, 321] width 57 height 26
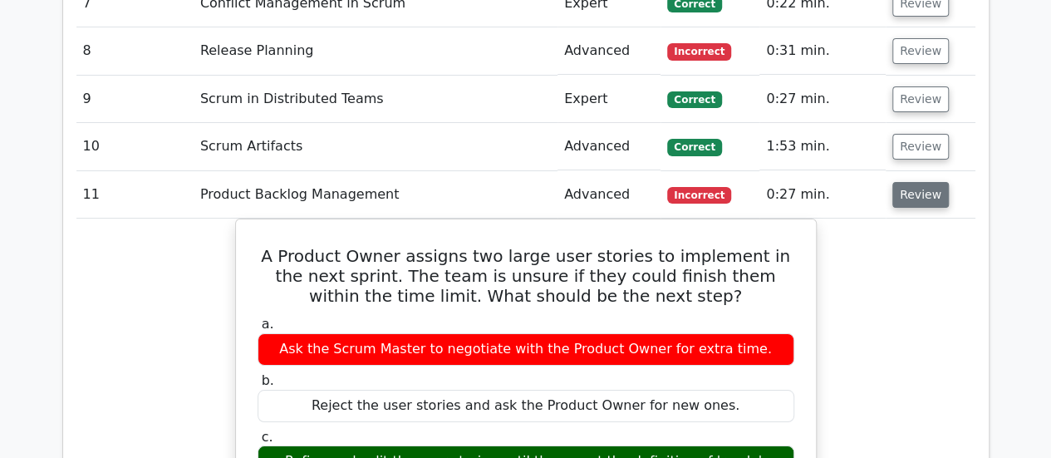
scroll to position [2977, 0]
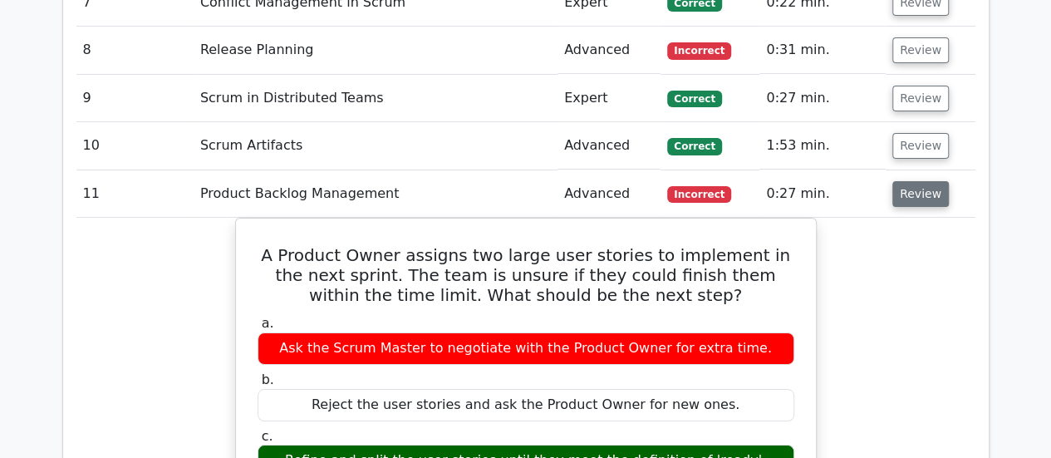
click at [932, 181] on button "Review" at bounding box center [921, 194] width 57 height 26
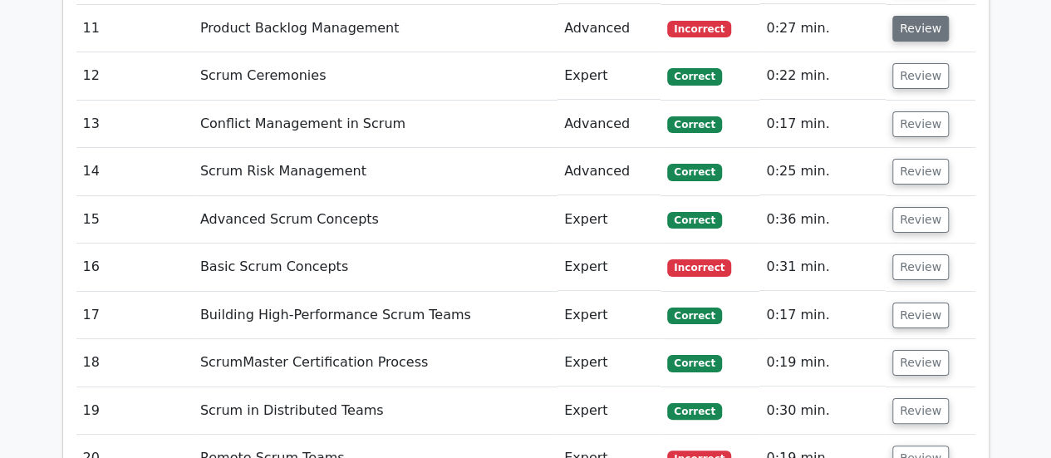
scroll to position [3145, 0]
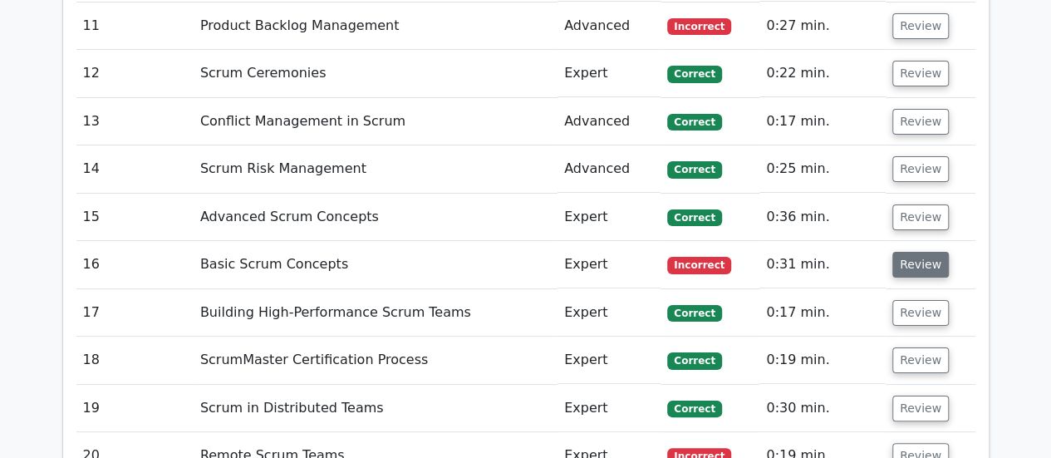
click at [932, 252] on button "Review" at bounding box center [921, 265] width 57 height 26
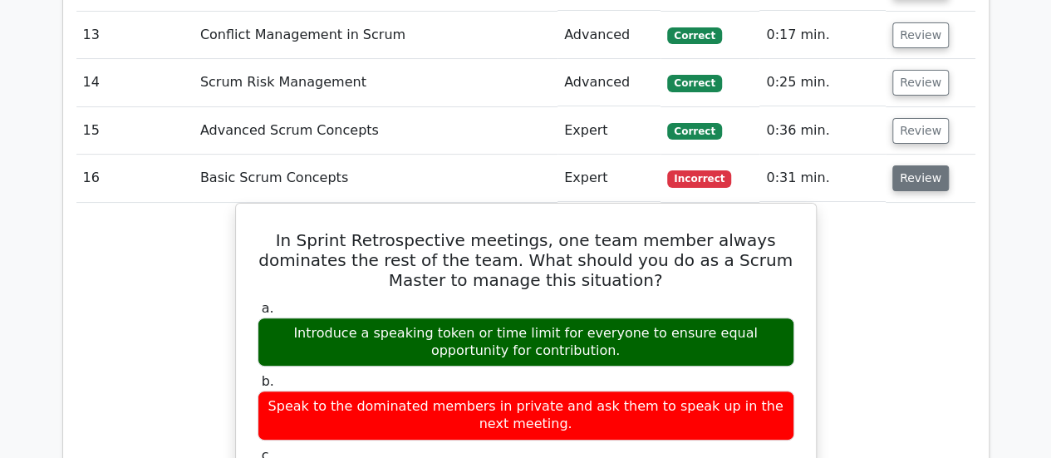
scroll to position [3232, 0]
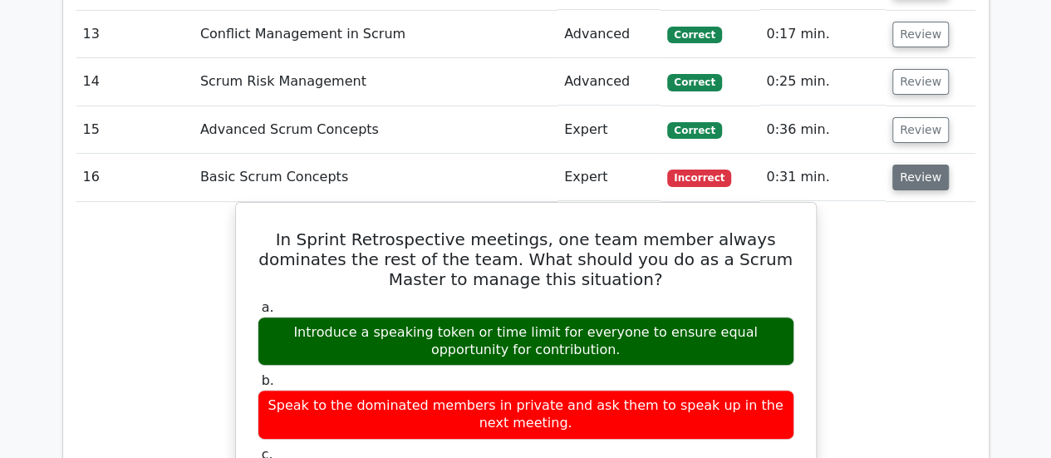
click at [908, 165] on button "Review" at bounding box center [921, 178] width 57 height 26
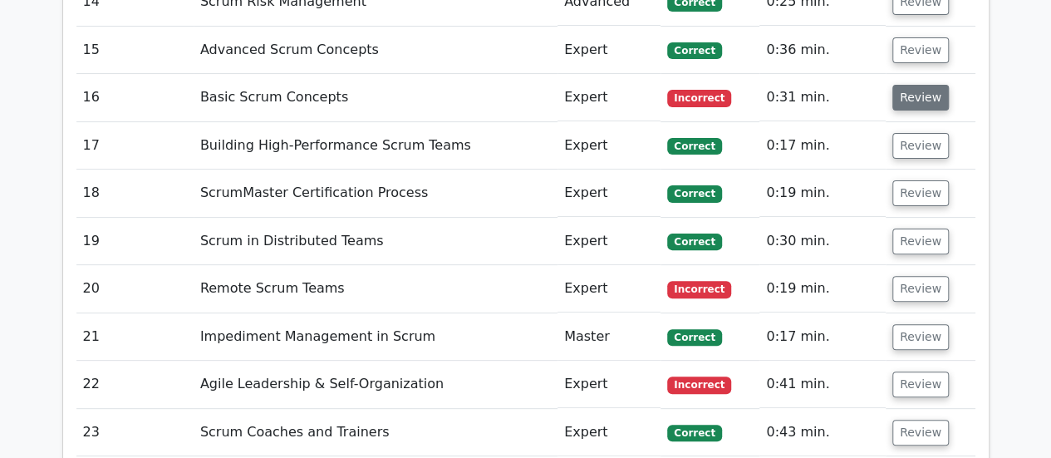
scroll to position [3313, 0]
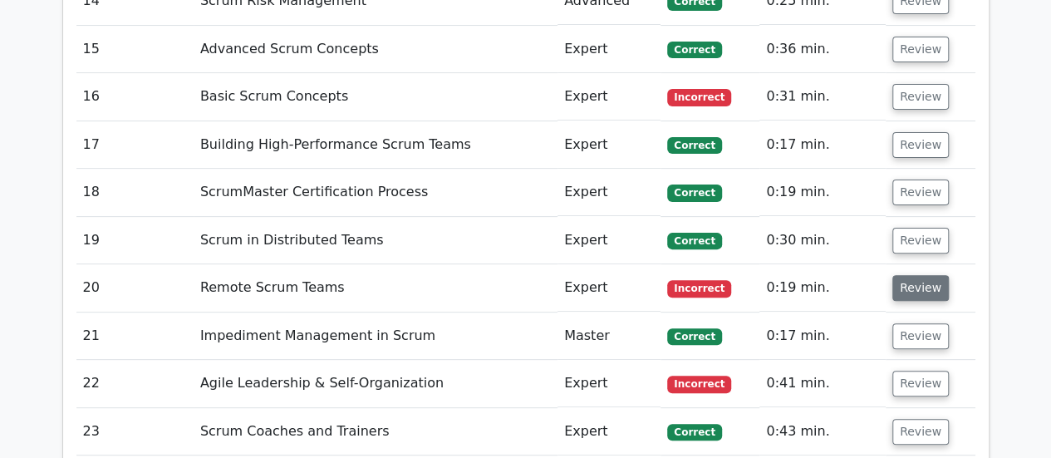
click at [923, 275] on button "Review" at bounding box center [921, 288] width 57 height 26
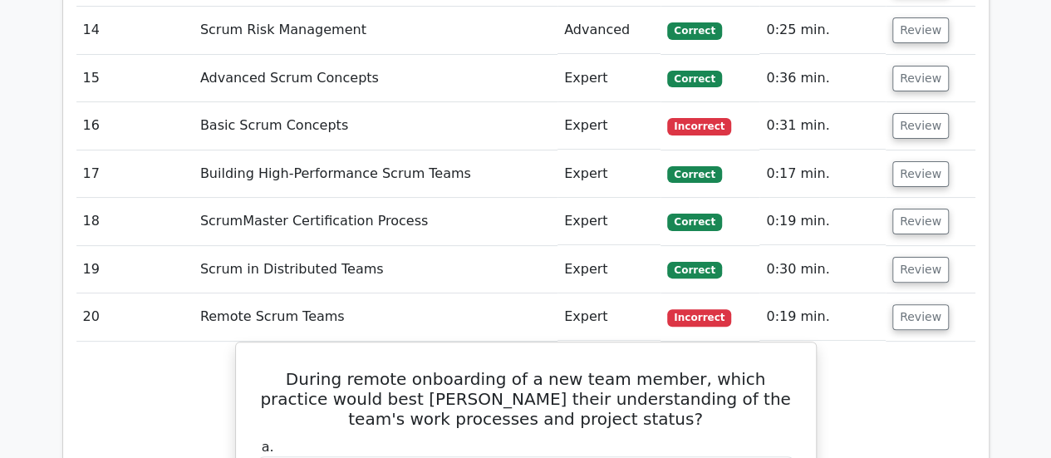
scroll to position [3284, 0]
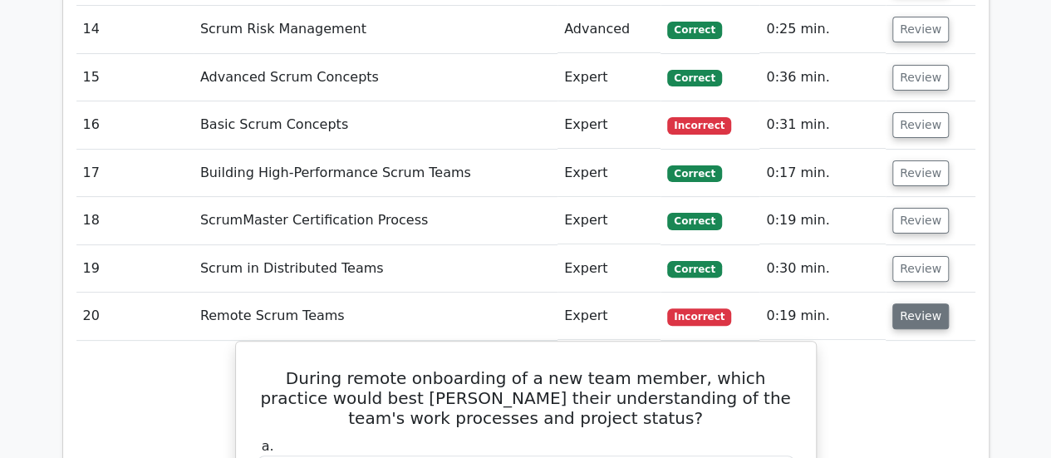
click at [910, 303] on button "Review" at bounding box center [921, 316] width 57 height 26
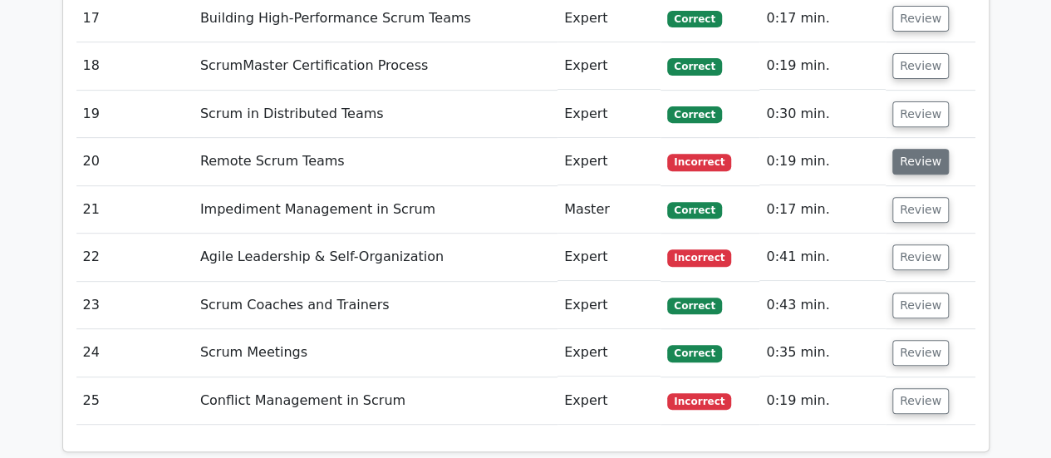
scroll to position [3452, 0]
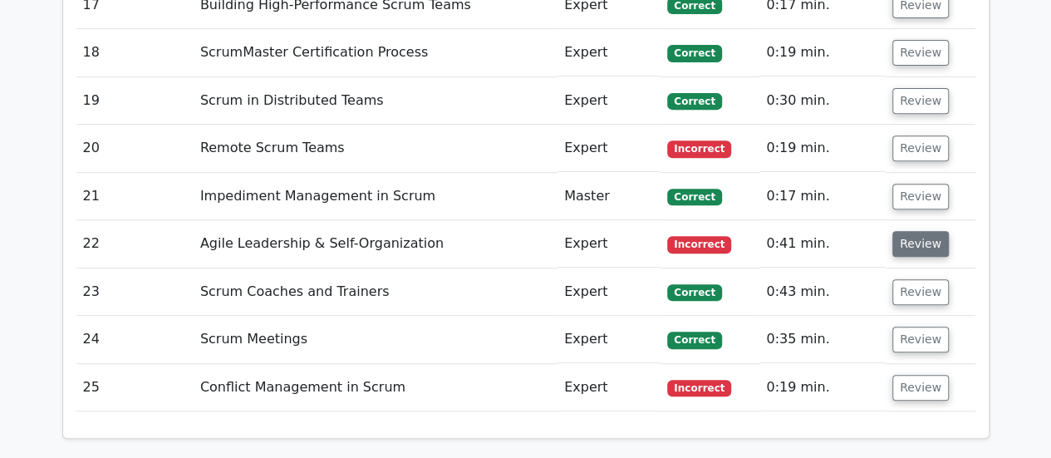
click at [904, 231] on button "Review" at bounding box center [921, 244] width 57 height 26
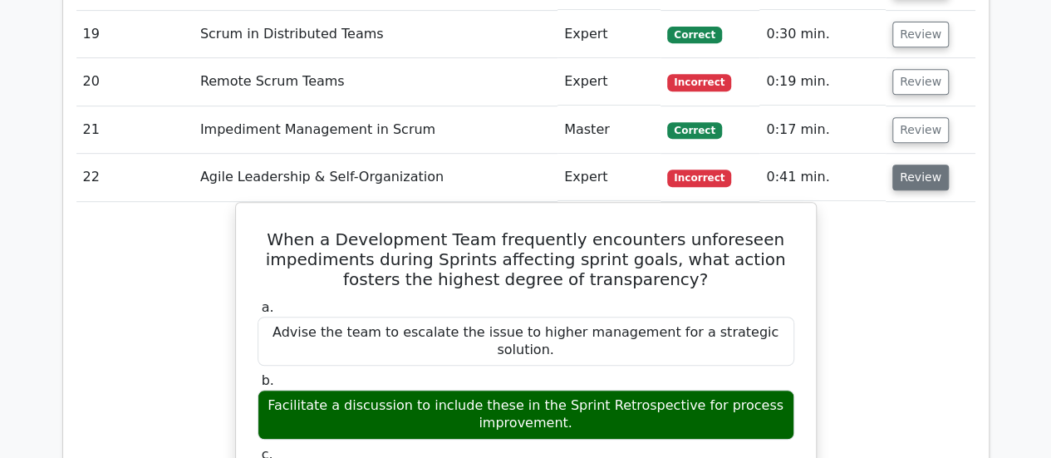
scroll to position [3524, 0]
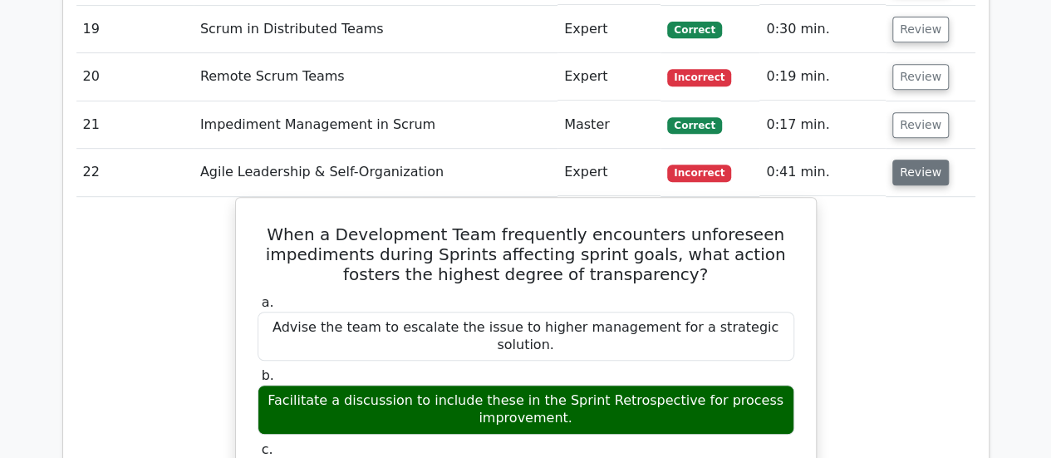
click at [905, 160] on button "Review" at bounding box center [921, 173] width 57 height 26
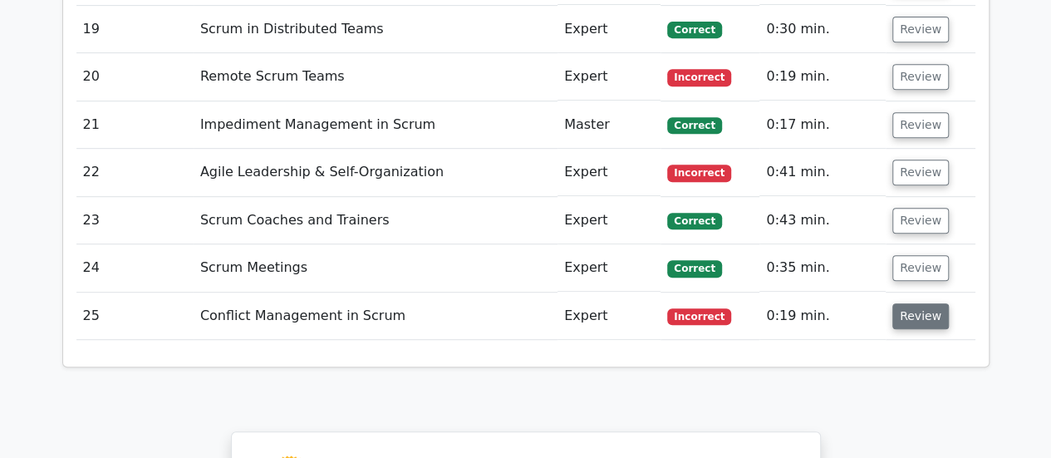
click at [913, 303] on button "Review" at bounding box center [921, 316] width 57 height 26
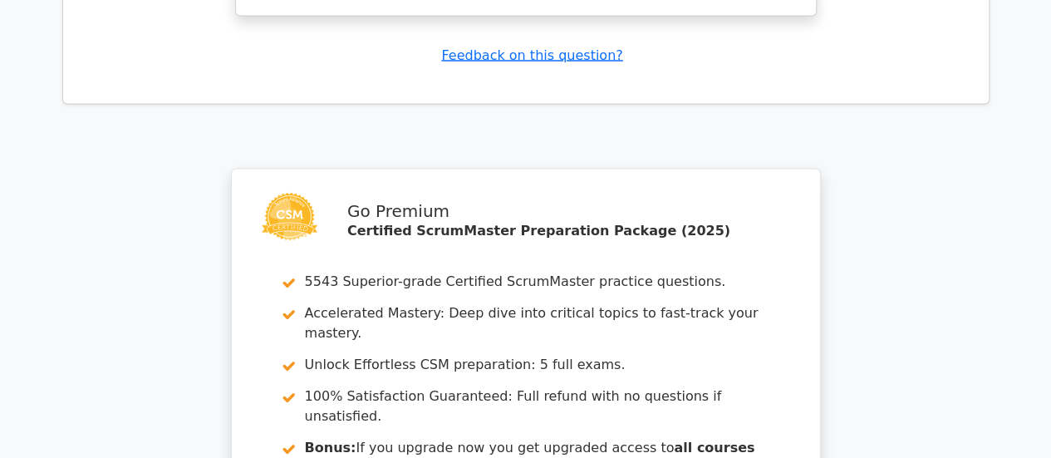
scroll to position [4671, 0]
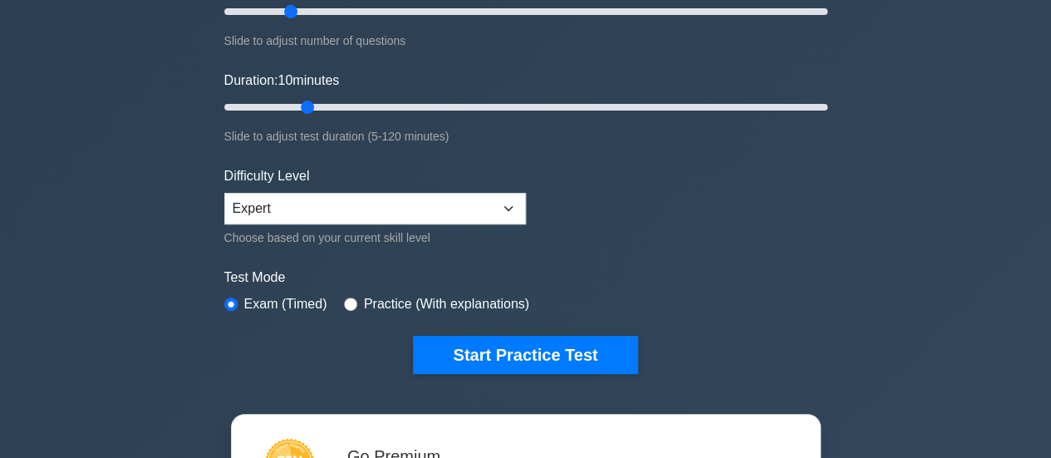
scroll to position [298, 0]
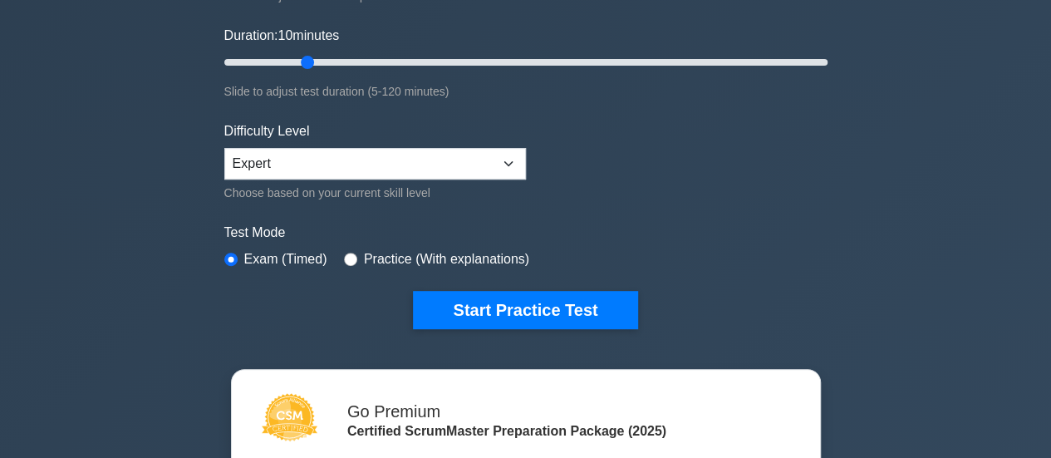
click at [478, 287] on form "Topics Basic Scrum Concepts Sprint Planning and Execution ScrumMaster Roles & R…" at bounding box center [525, 72] width 603 height 514
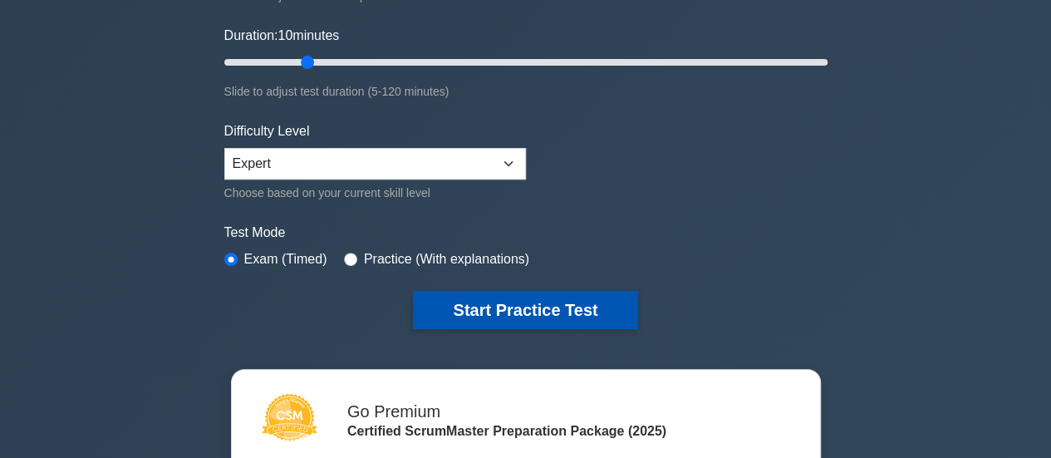
click at [475, 308] on button "Start Practice Test" at bounding box center [525, 310] width 224 height 38
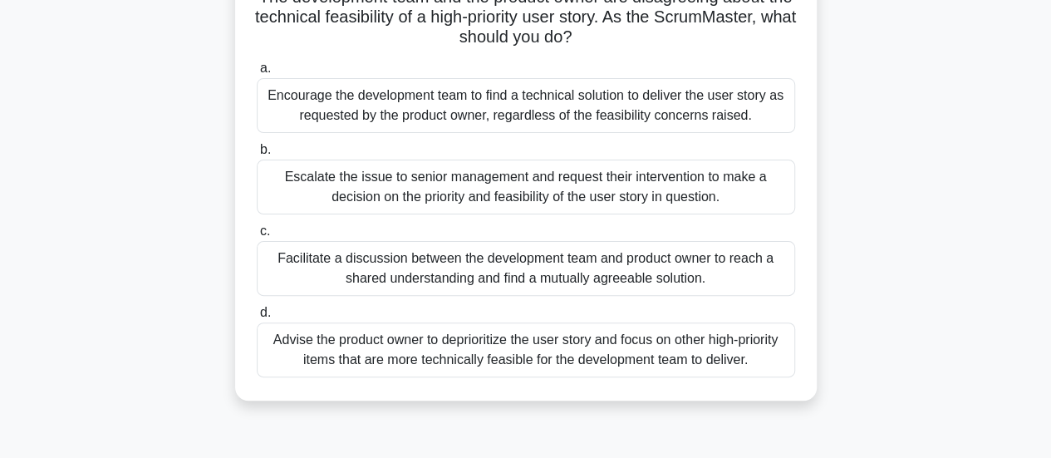
scroll to position [138, 0]
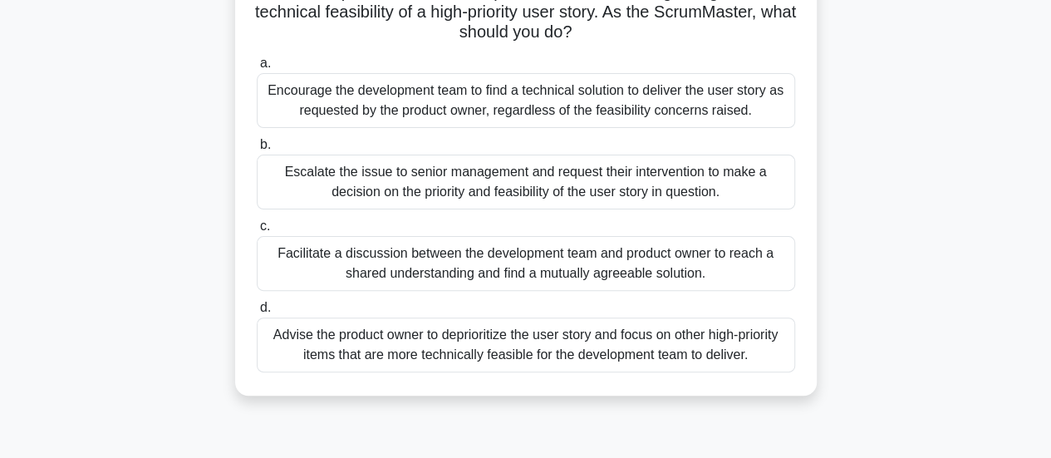
click at [469, 253] on div "Facilitate a discussion between the development team and product owner to reach…" at bounding box center [526, 263] width 539 height 55
click at [257, 232] on input "c. Facilitate a discussion between the development team and product owner to re…" at bounding box center [257, 226] width 0 height 11
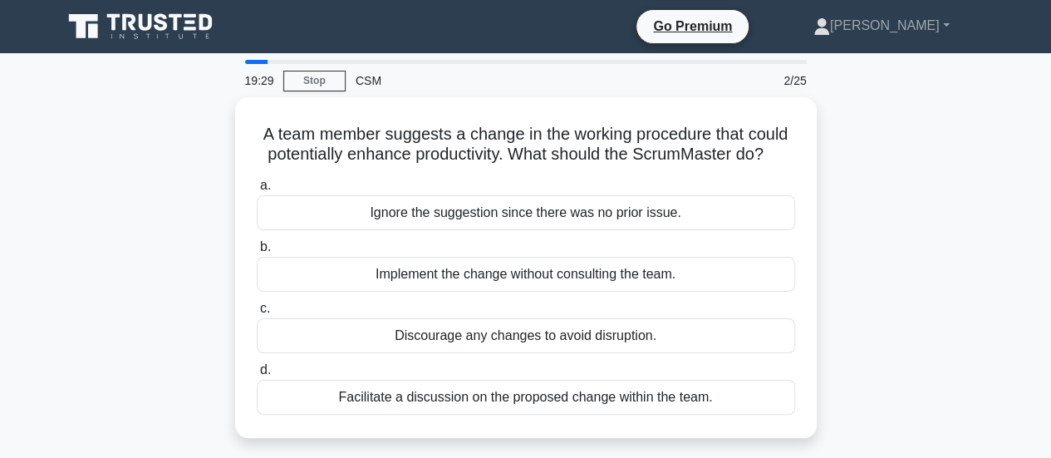
scroll to position [0, 0]
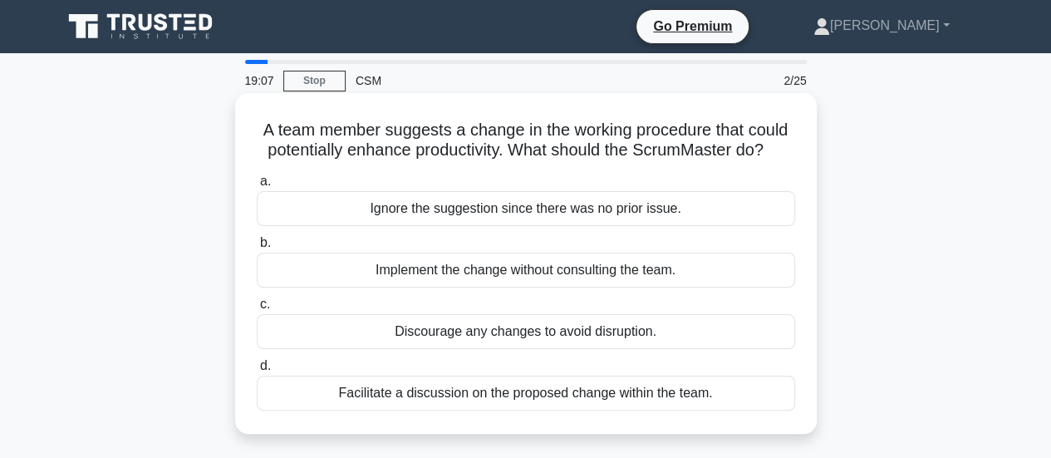
click at [593, 388] on div "Facilitate a discussion on the proposed change within the team." at bounding box center [526, 393] width 539 height 35
click at [257, 371] on input "d. Facilitate a discussion on the proposed change within the team." at bounding box center [257, 366] width 0 height 11
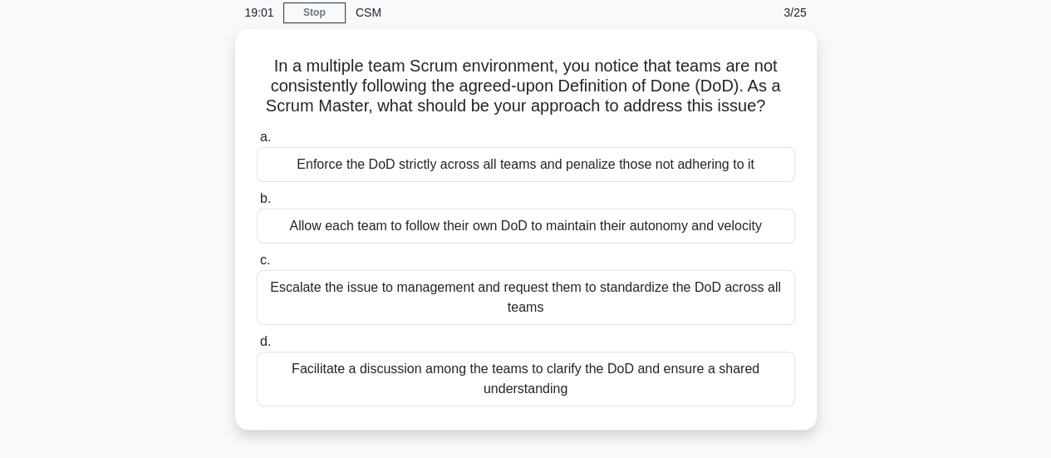
scroll to position [70, 0]
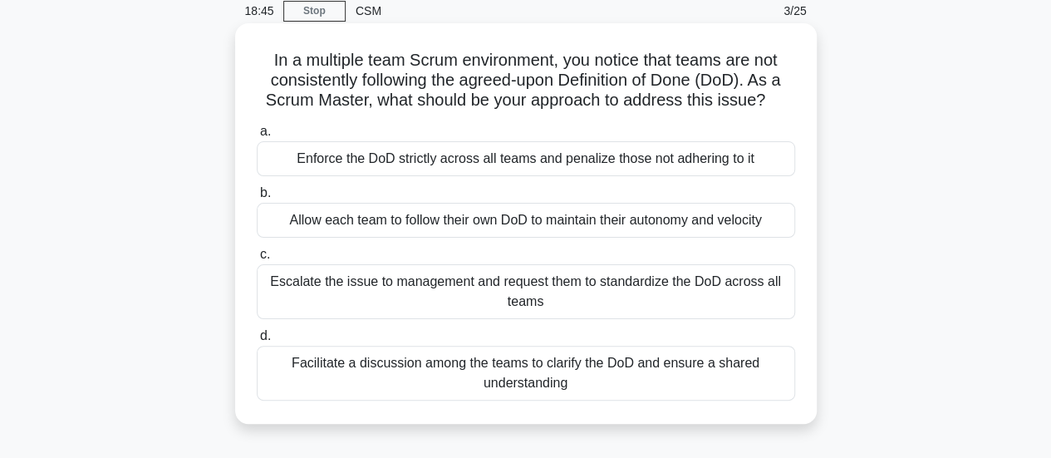
click at [577, 381] on div "Facilitate a discussion among the teams to clarify the DoD and ensure a shared …" at bounding box center [526, 373] width 539 height 55
click at [257, 342] on input "d. Facilitate a discussion among the teams to clarify the DoD and ensure a shar…" at bounding box center [257, 336] width 0 height 11
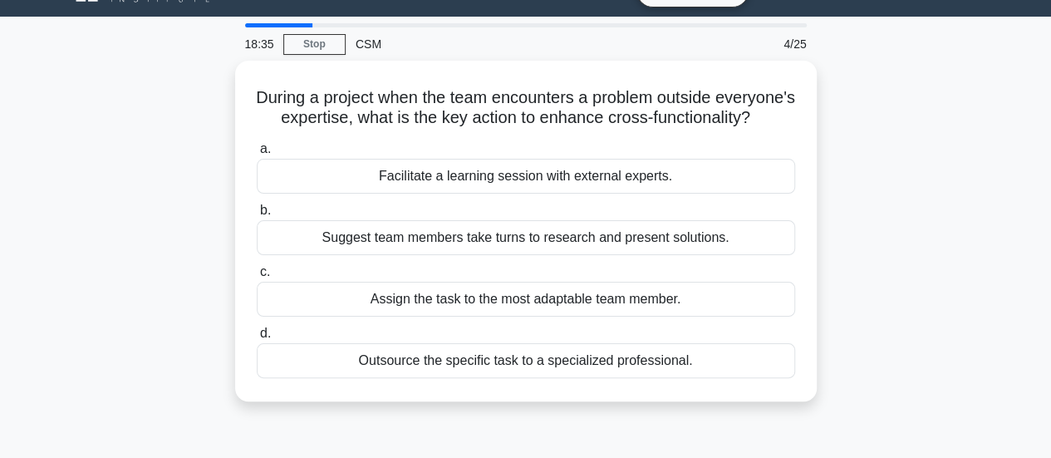
scroll to position [38, 0]
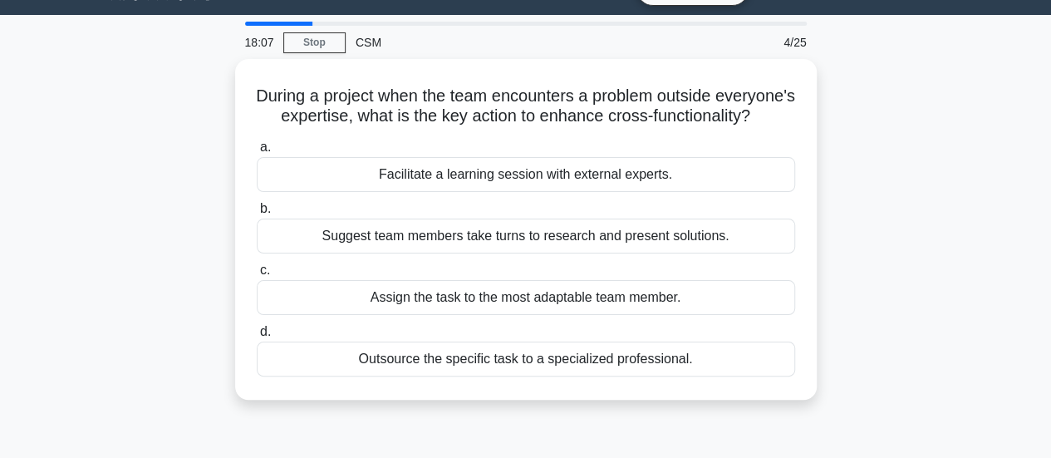
click at [577, 376] on div "Outsource the specific task to a specialized professional." at bounding box center [526, 359] width 539 height 35
click at [257, 337] on input "d. Outsource the specific task to a specialized professional." at bounding box center [257, 332] width 0 height 11
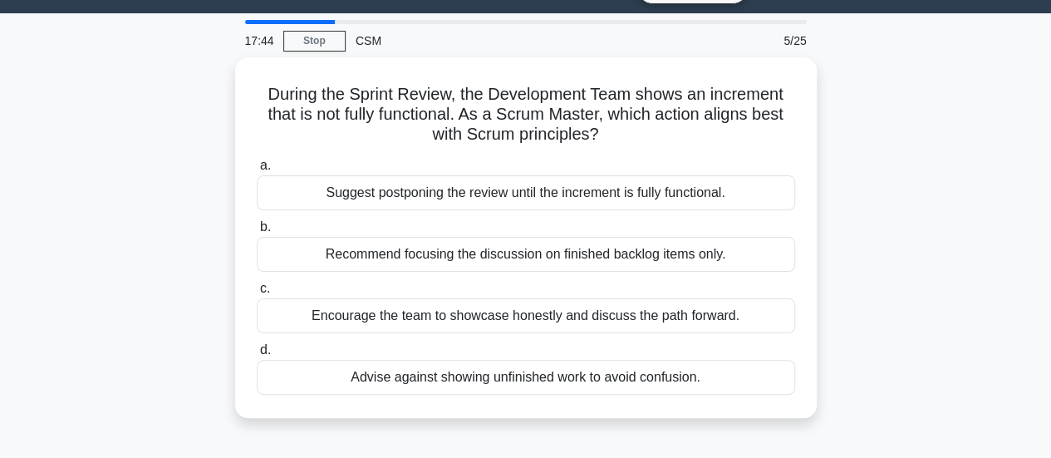
scroll to position [39, 0]
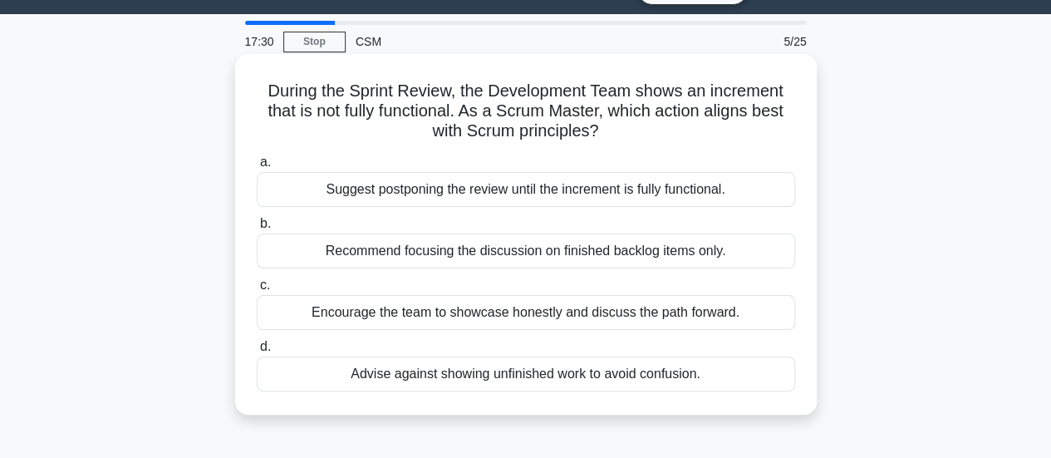
click at [435, 193] on div "Suggest postponing the review until the increment is fully functional." at bounding box center [526, 189] width 539 height 35
click at [257, 168] on input "a. Suggest postponing the review until the increment is fully functional." at bounding box center [257, 162] width 0 height 11
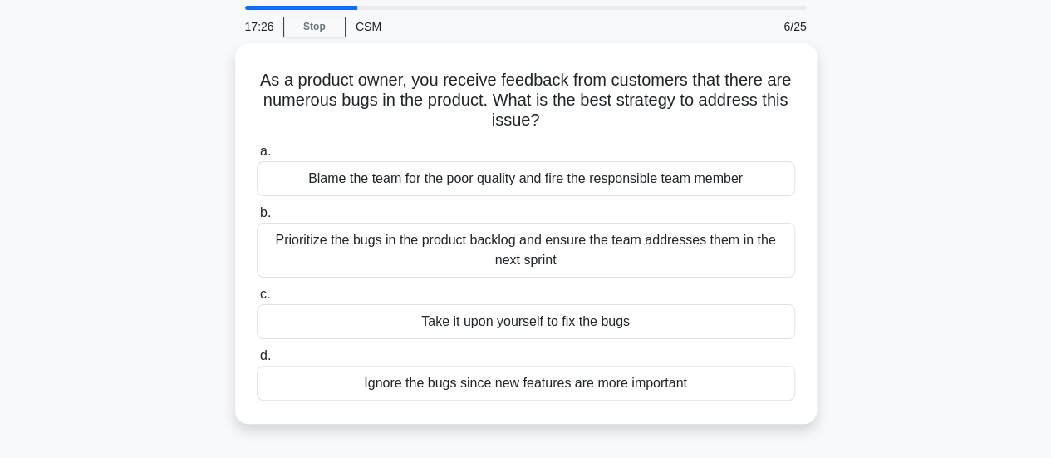
scroll to position [55, 0]
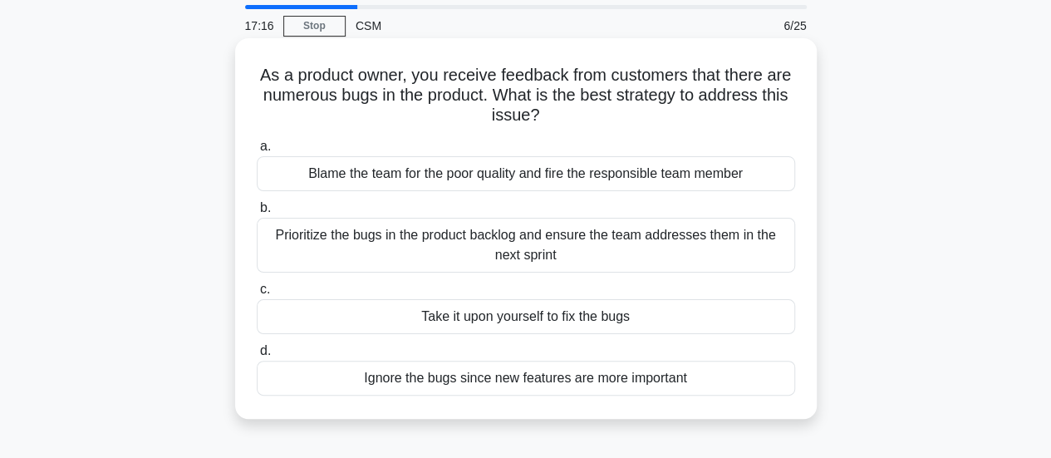
click at [519, 244] on div "Prioritize the bugs in the product backlog and ensure the team addresses them i…" at bounding box center [526, 245] width 539 height 55
click at [257, 214] on input "b. Prioritize the bugs in the product backlog and ensure the team addresses the…" at bounding box center [257, 208] width 0 height 11
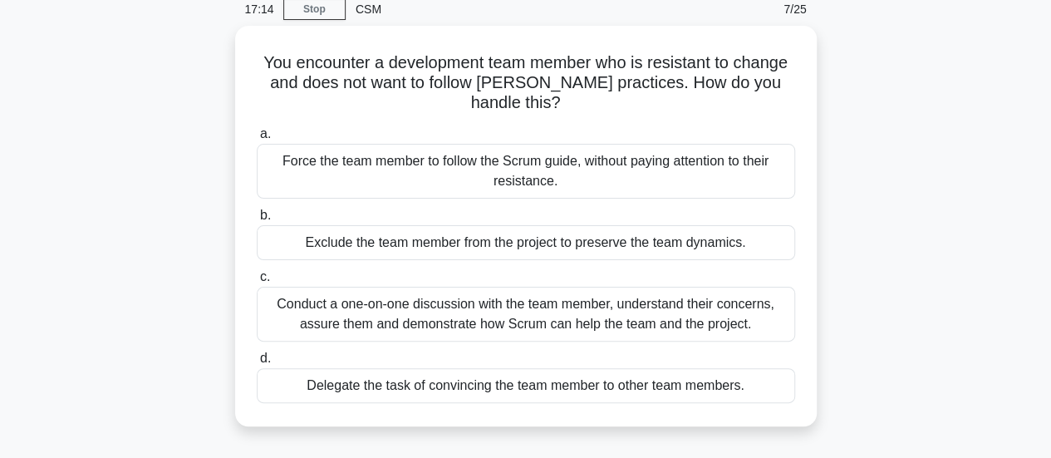
scroll to position [72, 0]
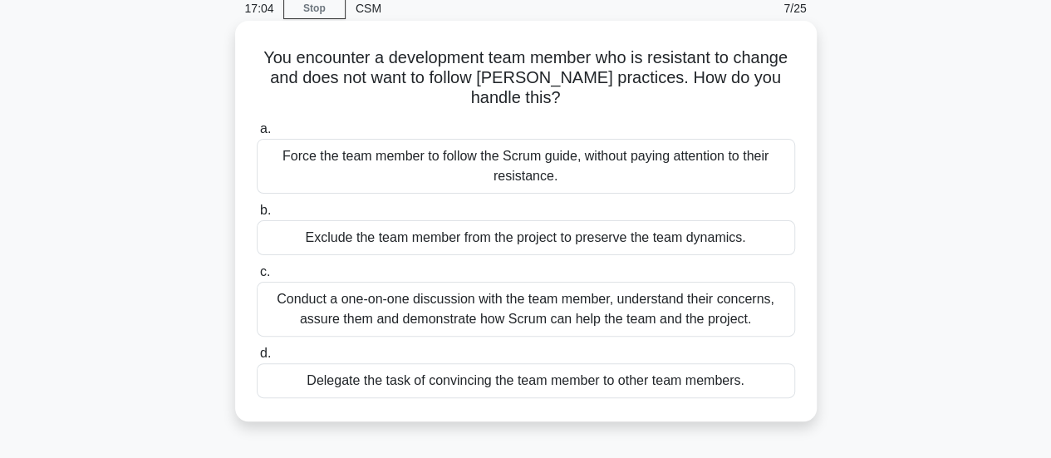
click at [369, 300] on div "Conduct a one-on-one discussion with the team member, understand their concerns…" at bounding box center [526, 309] width 539 height 55
click at [257, 278] on input "c. Conduct a one-on-one discussion with the team member, understand their conce…" at bounding box center [257, 272] width 0 height 11
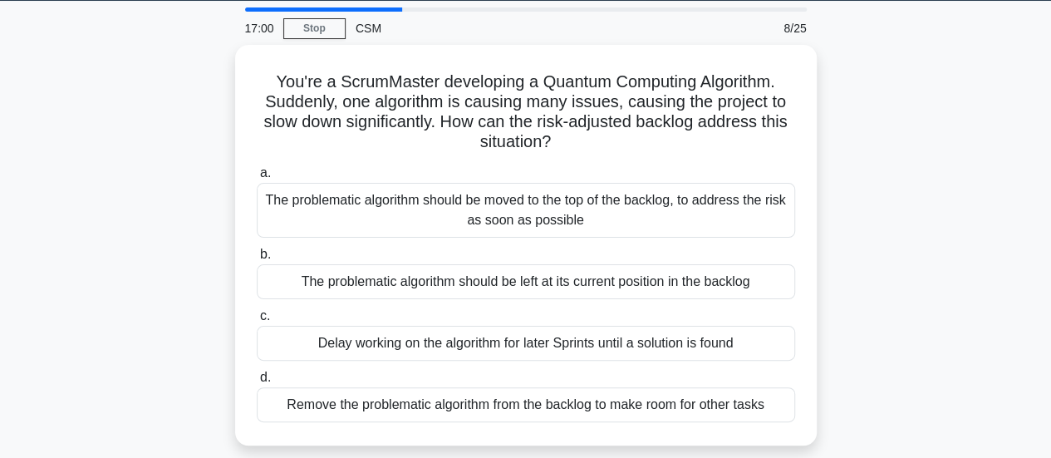
scroll to position [51, 0]
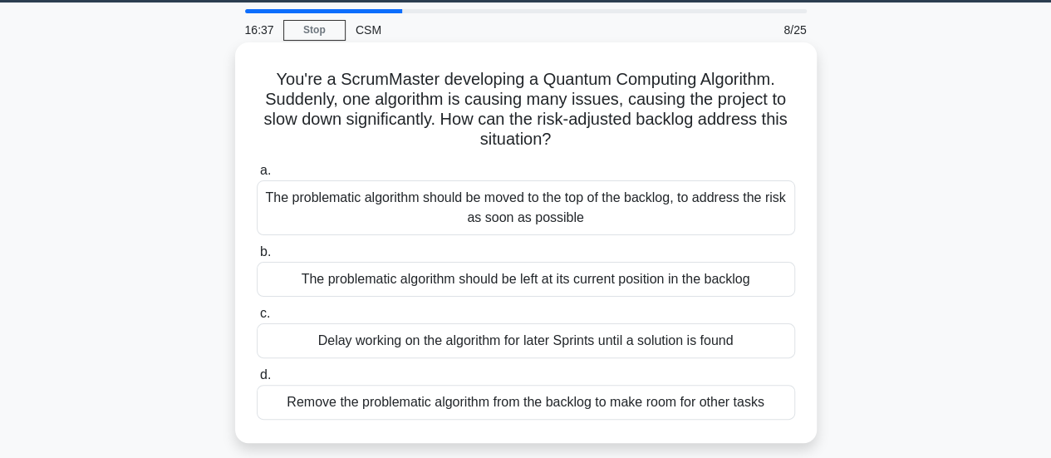
click at [547, 213] on div "The problematic algorithm should be moved to the top of the backlog, to address…" at bounding box center [526, 207] width 539 height 55
click at [257, 176] on input "a. The problematic algorithm should be moved to the top of the backlog, to addr…" at bounding box center [257, 170] width 0 height 11
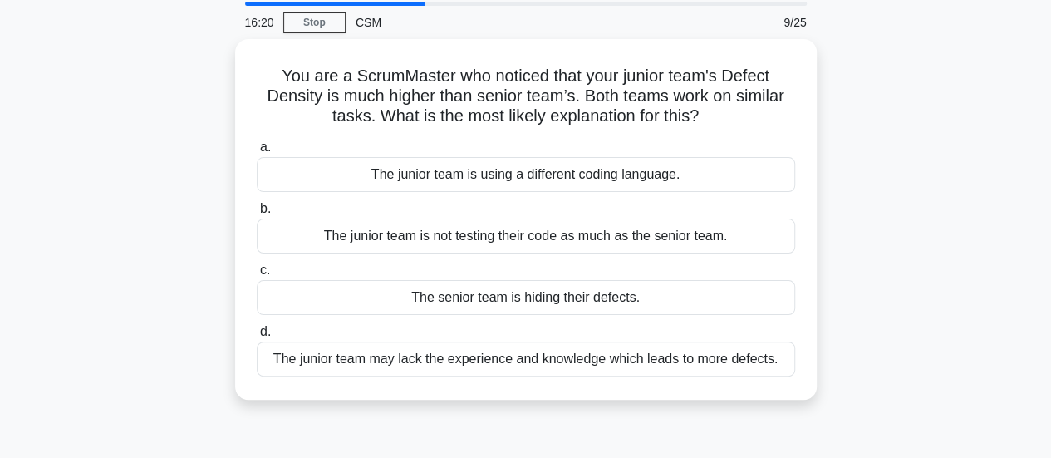
scroll to position [59, 0]
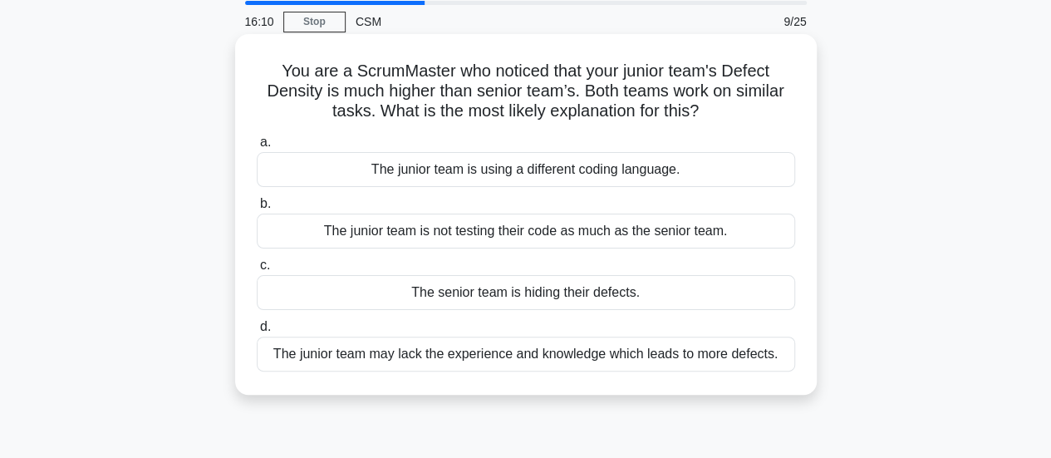
click at [520, 227] on div "The junior team is not testing their code as much as the senior team." at bounding box center [526, 231] width 539 height 35
click at [257, 209] on input "b. The junior team is not testing their code as much as the senior team." at bounding box center [257, 204] width 0 height 11
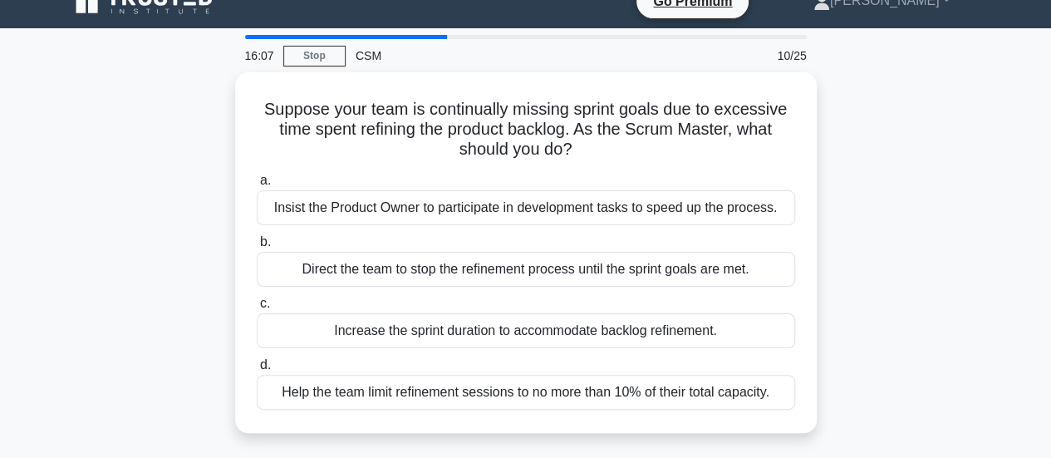
scroll to position [30, 0]
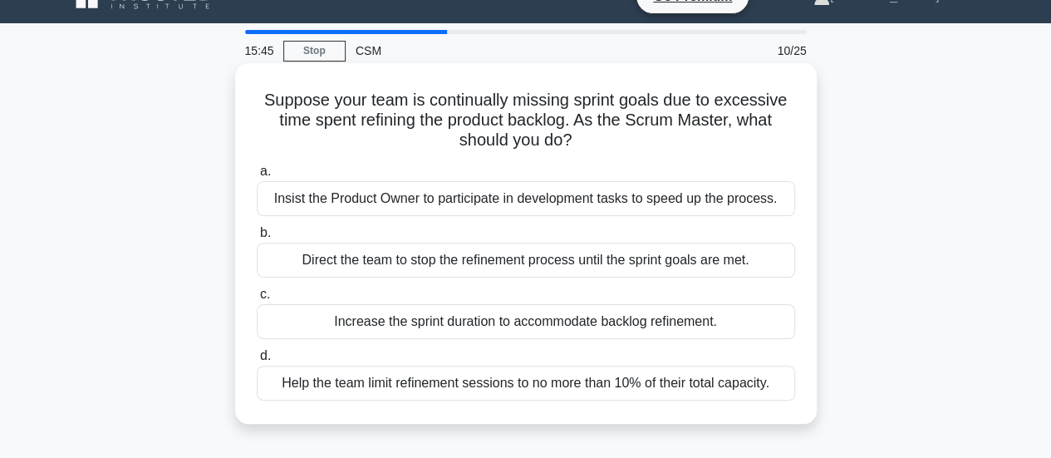
click at [514, 380] on div "Help the team limit refinement sessions to no more than 10% of their total capa…" at bounding box center [526, 383] width 539 height 35
click at [257, 362] on input "d. Help the team limit refinement sessions to no more than 10% of their total c…" at bounding box center [257, 356] width 0 height 11
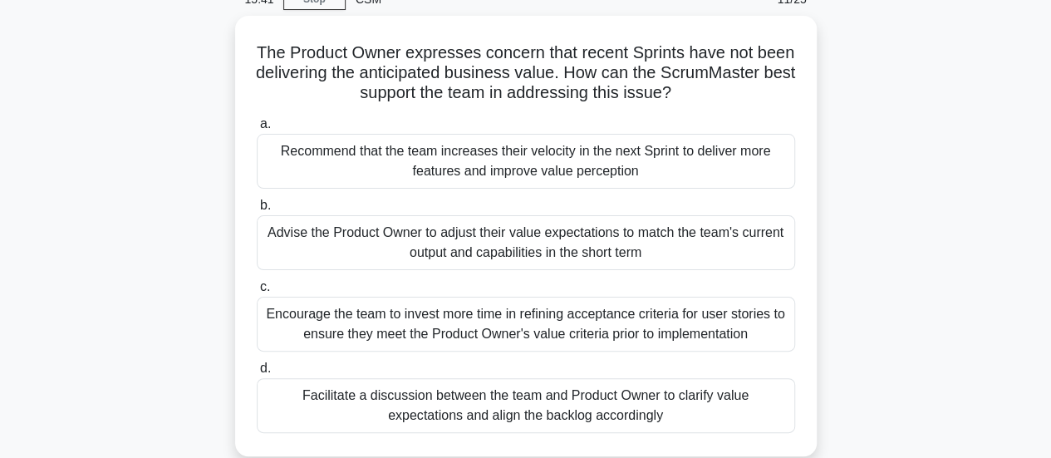
scroll to position [82, 0]
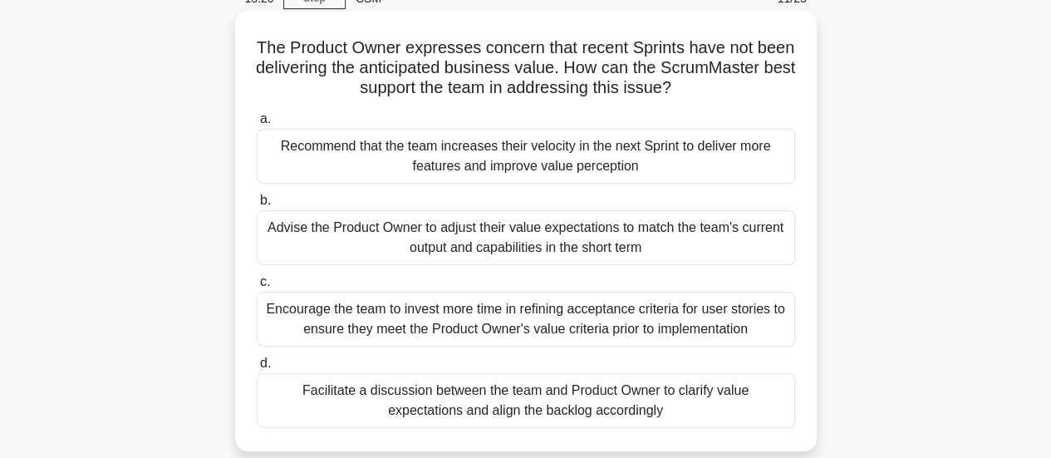
click at [575, 317] on div "Encourage the team to invest more time in refining acceptance criteria for user…" at bounding box center [526, 319] width 539 height 55
click at [257, 288] on input "c. Encourage the team to invest more time in refining acceptance criteria for u…" at bounding box center [257, 282] width 0 height 11
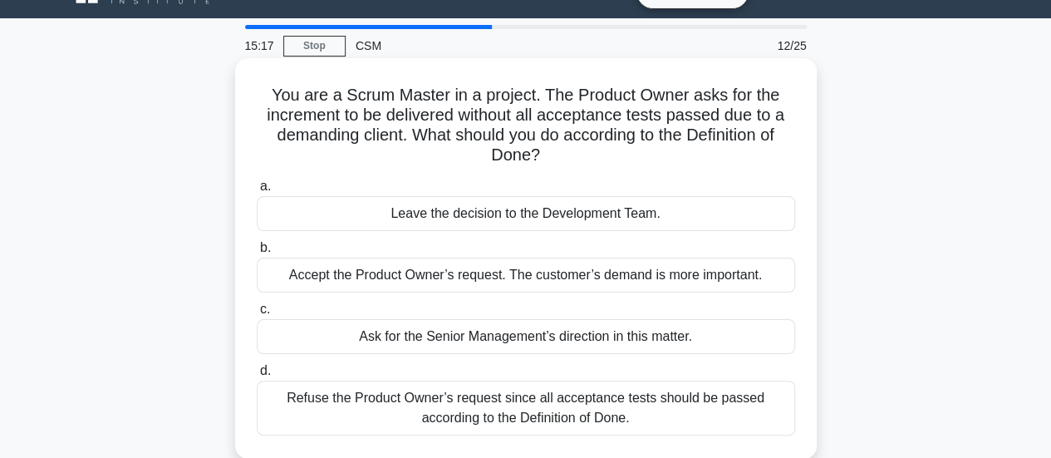
scroll to position [36, 0]
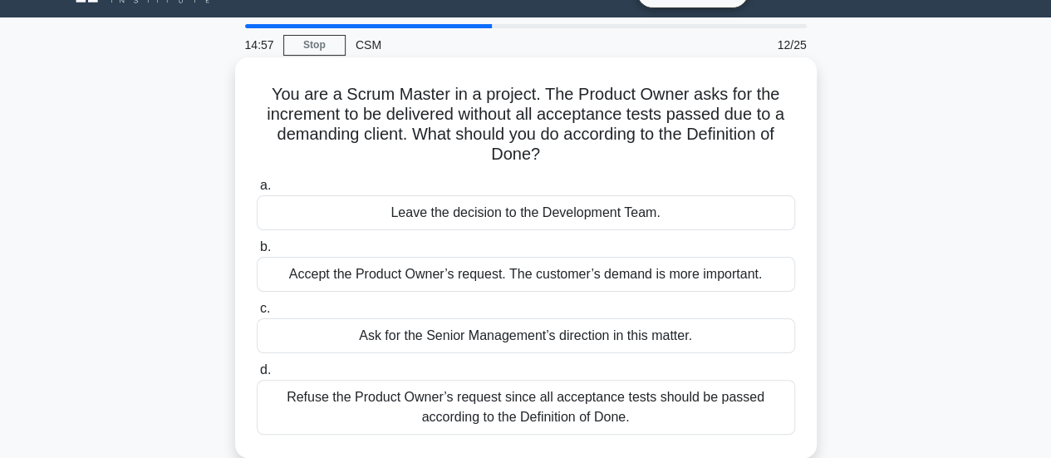
click at [480, 396] on div "Refuse the Product Owner’s request since all acceptance tests should be passed …" at bounding box center [526, 407] width 539 height 55
click at [257, 376] on input "d. Refuse the Product Owner’s request since all acceptance tests should be pass…" at bounding box center [257, 370] width 0 height 11
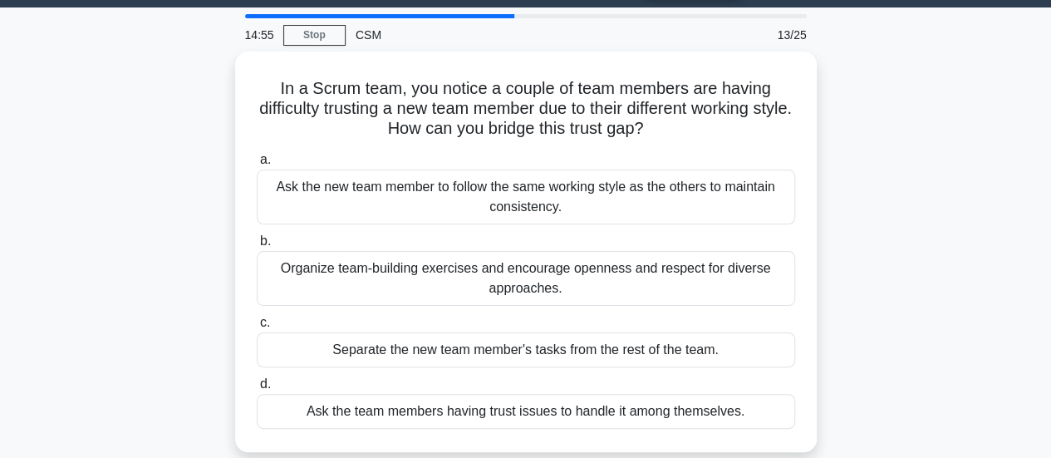
scroll to position [68, 0]
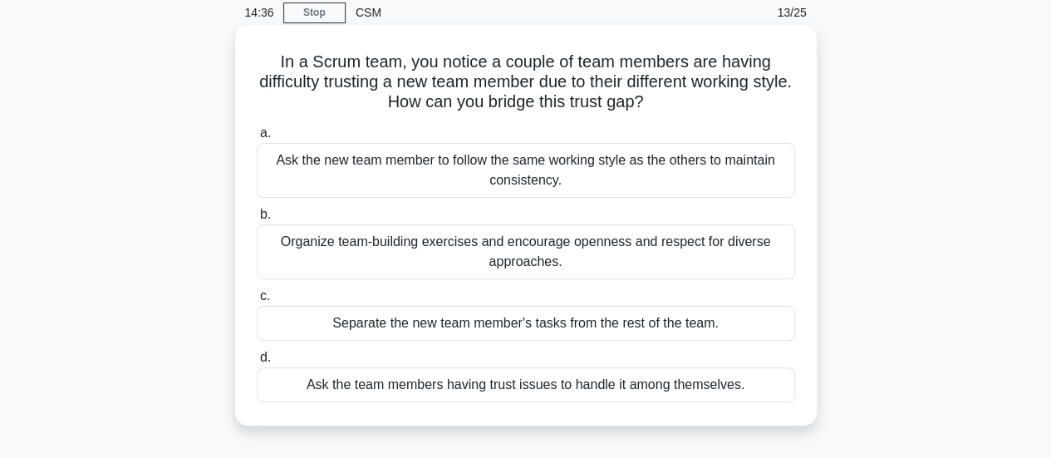
click at [489, 253] on div "Organize team-building exercises and encourage openness and respect for diverse…" at bounding box center [526, 251] width 539 height 55
click at [257, 220] on input "b. Organize team-building exercises and encourage openness and respect for dive…" at bounding box center [257, 214] width 0 height 11
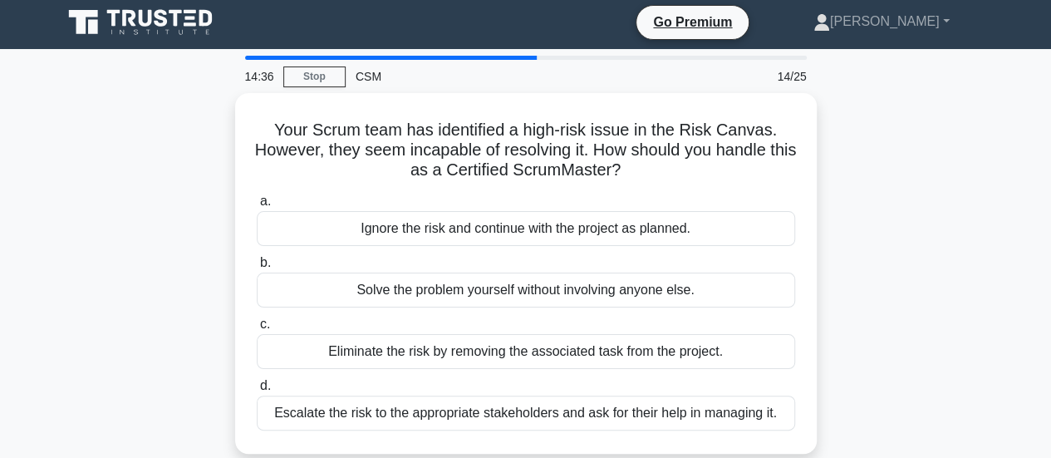
scroll to position [0, 0]
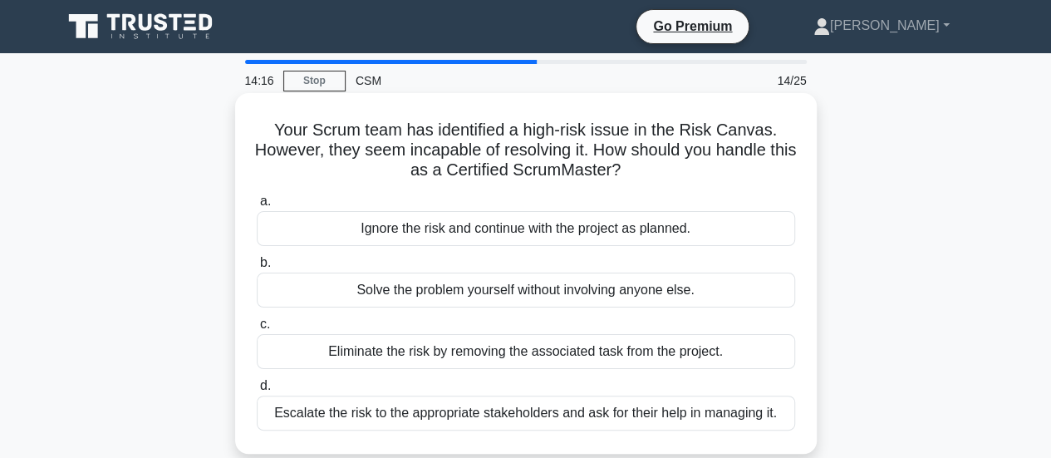
click at [474, 421] on div "Escalate the risk to the appropriate stakeholders and ask for their help in man…" at bounding box center [526, 413] width 539 height 35
click at [257, 391] on input "d. Escalate the risk to the appropriate stakeholders and ask for their help in …" at bounding box center [257, 386] width 0 height 11
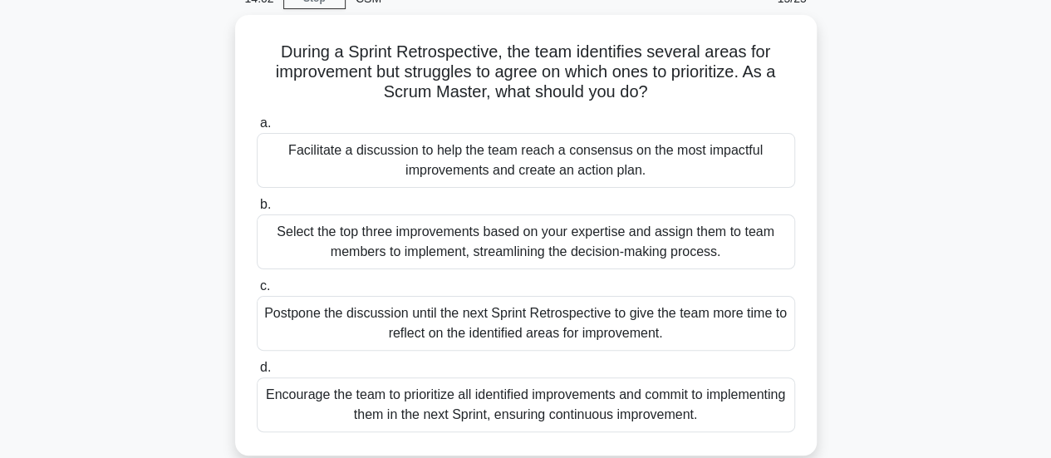
scroll to position [84, 0]
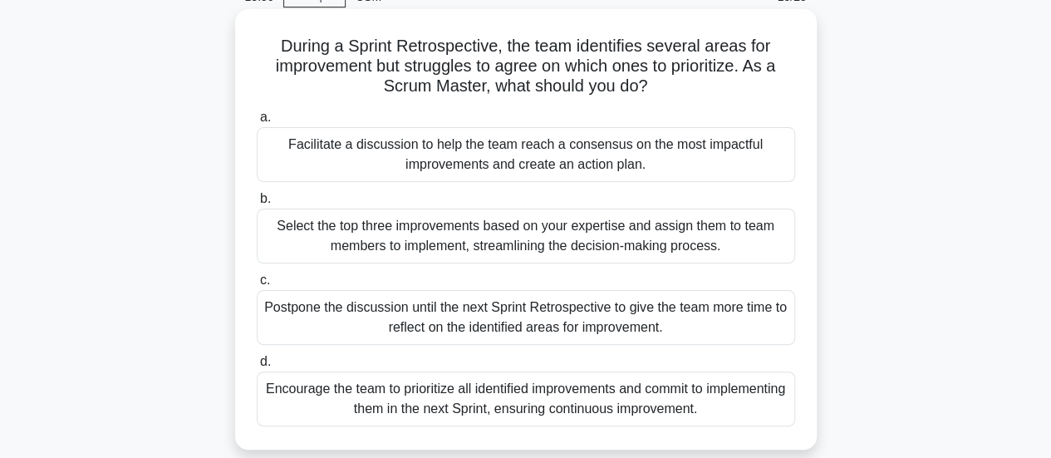
click at [471, 165] on div "Facilitate a discussion to help the team reach a consensus on the most impactfu…" at bounding box center [526, 154] width 539 height 55
click at [257, 123] on input "a. Facilitate a discussion to help the team reach a consensus on the most impac…" at bounding box center [257, 117] width 0 height 11
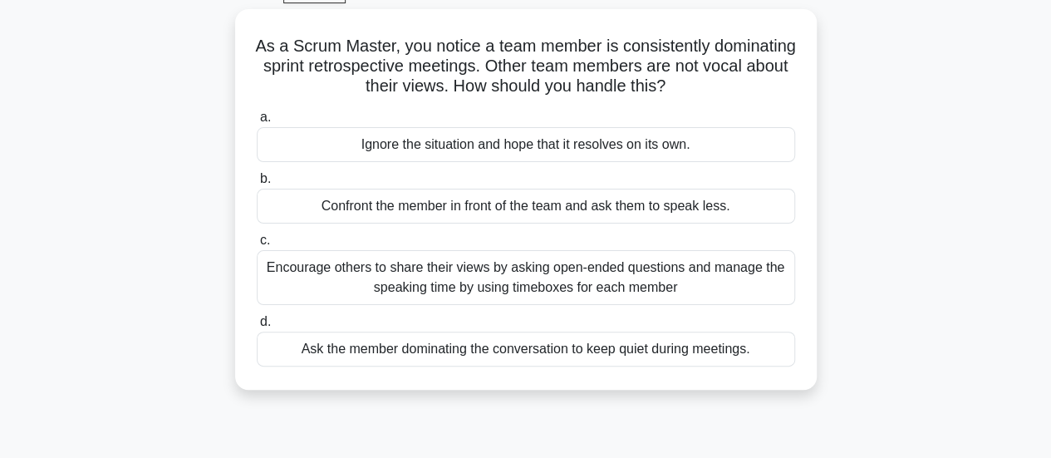
scroll to position [90, 0]
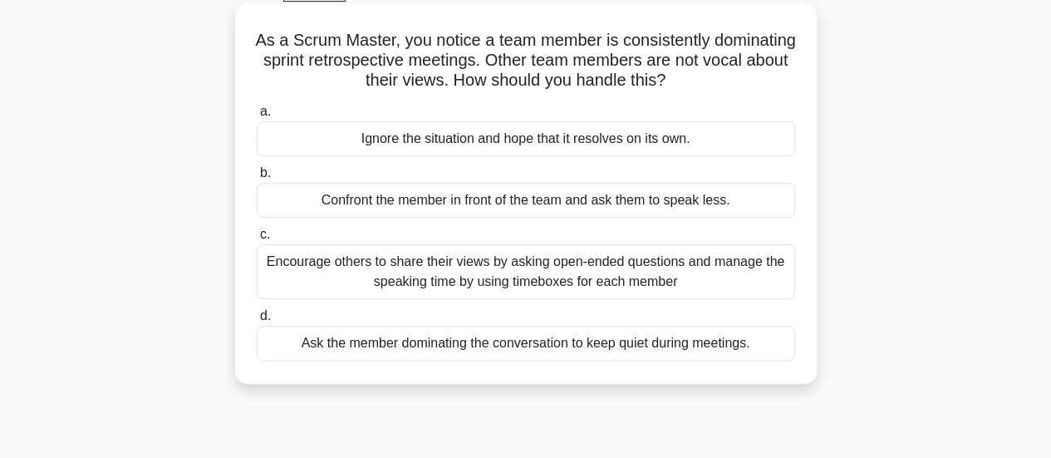
click at [472, 285] on div "Encourage others to share their views by asking open-ended questions and manage…" at bounding box center [526, 271] width 539 height 55
click at [257, 240] on input "c. Encourage others to share their views by asking open-ended questions and man…" at bounding box center [257, 234] width 0 height 11
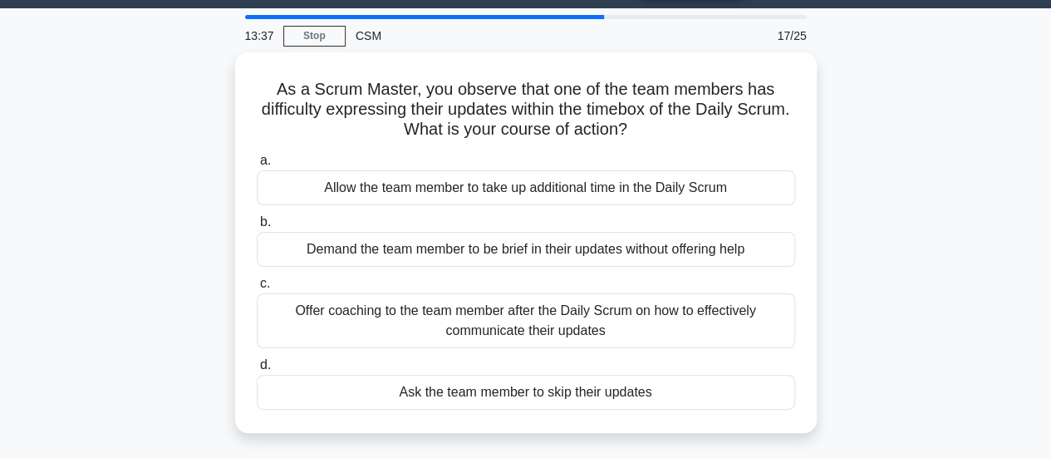
scroll to position [46, 0]
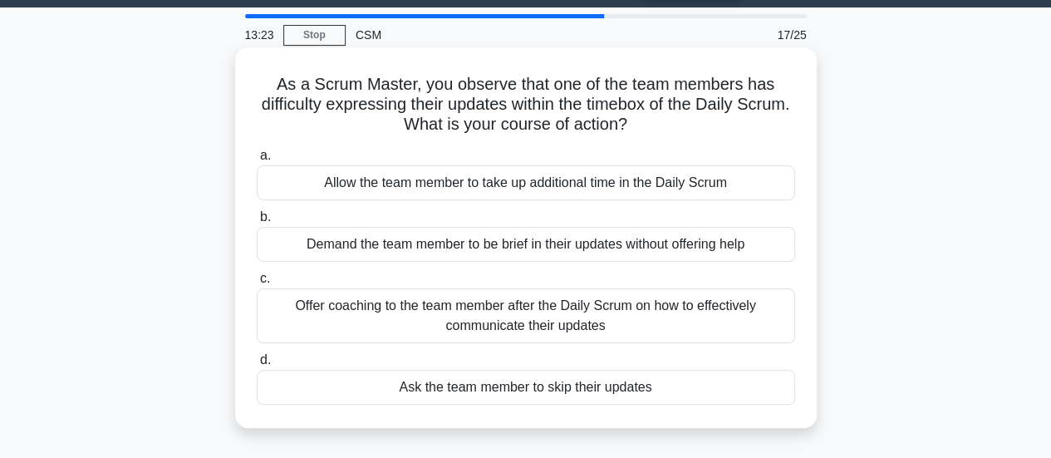
click at [468, 327] on div "Offer coaching to the team member after the Daily Scrum on how to effectively c…" at bounding box center [526, 315] width 539 height 55
click at [257, 284] on input "c. Offer coaching to the team member after the Daily Scrum on how to effectivel…" at bounding box center [257, 278] width 0 height 11
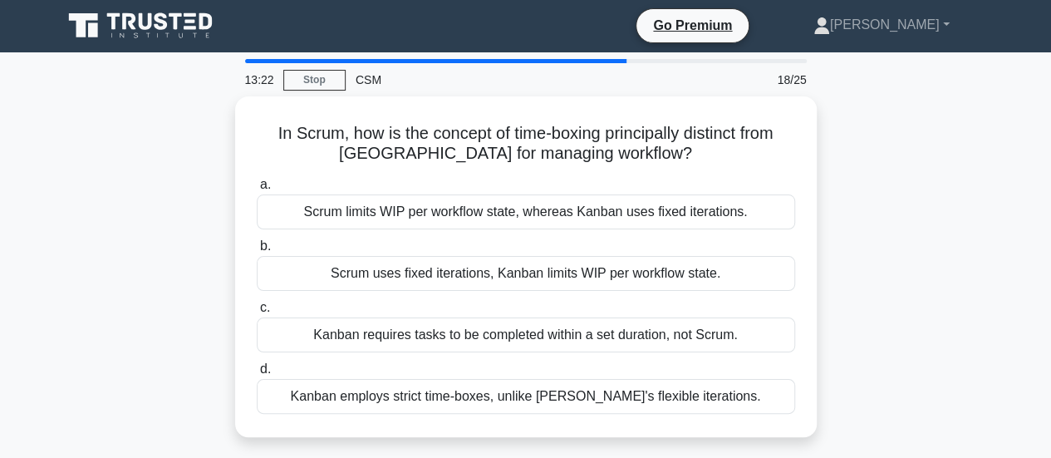
scroll to position [0, 0]
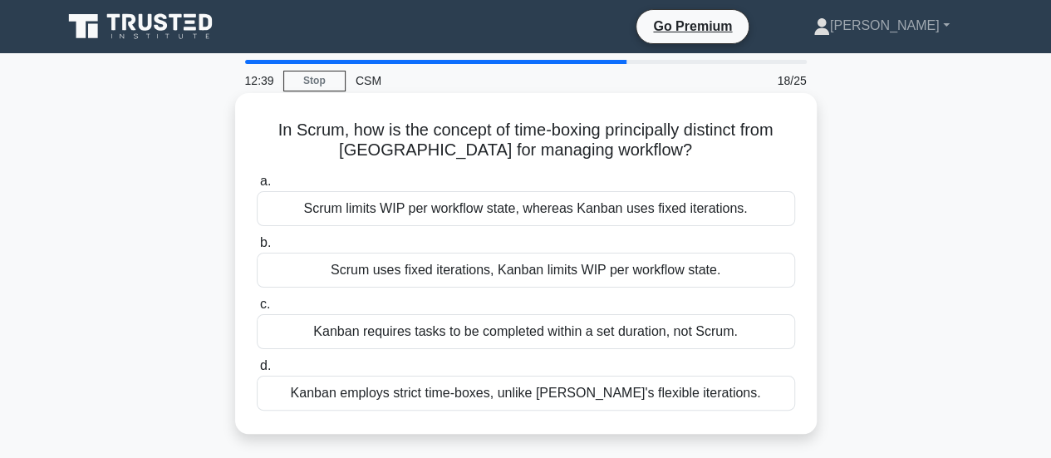
click at [456, 215] on div "Scrum limits WIP per workflow state, whereas Kanban uses fixed iterations." at bounding box center [526, 208] width 539 height 35
click at [257, 187] on input "a. Scrum limits WIP per workflow state, whereas Kanban uses fixed iterations." at bounding box center [257, 181] width 0 height 11
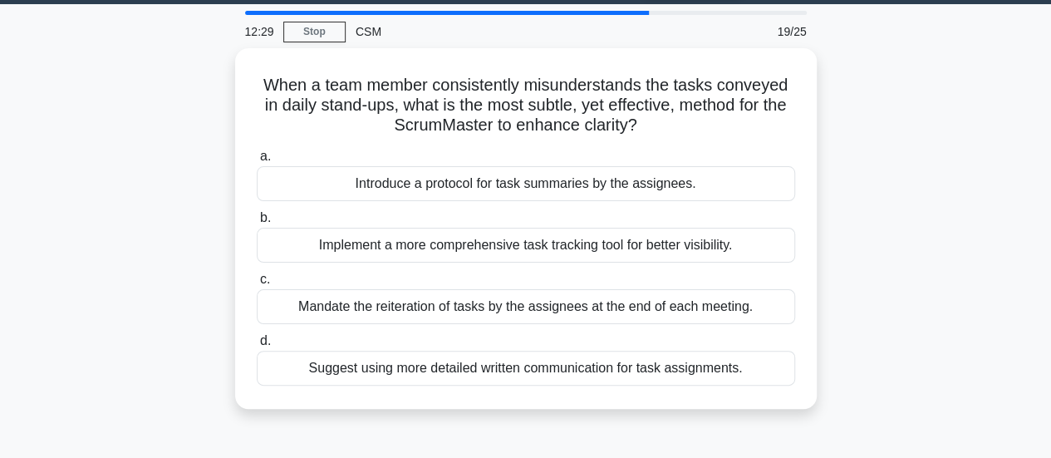
scroll to position [50, 0]
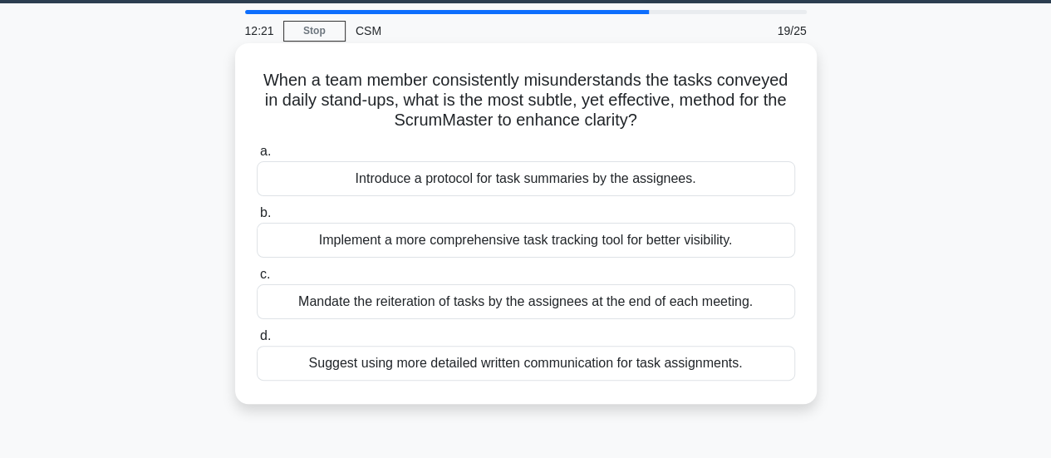
click at [336, 306] on div "Mandate the reiteration of tasks by the assignees at the end of each meeting." at bounding box center [526, 301] width 539 height 35
click at [257, 280] on input "c. Mandate the reiteration of tasks by the assignees at the end of each meeting." at bounding box center [257, 274] width 0 height 11
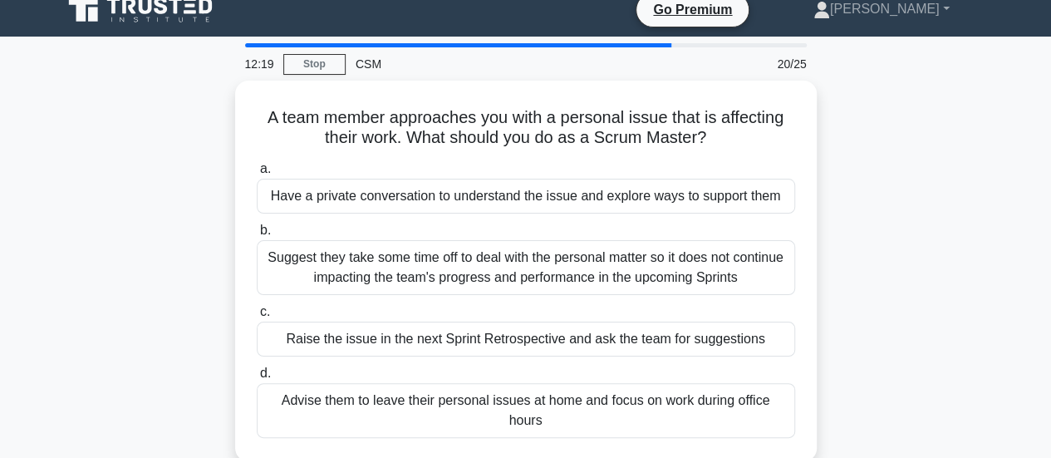
scroll to position [19, 0]
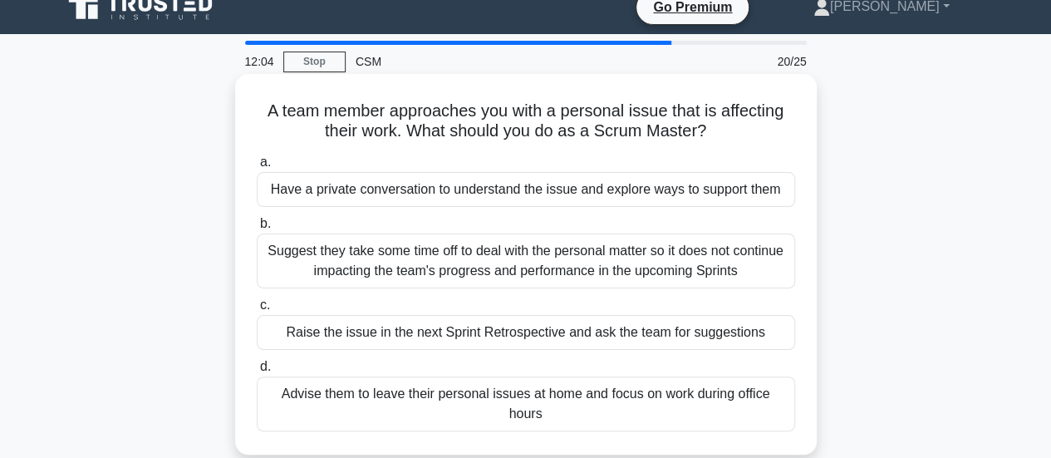
click at [425, 200] on div "Have a private conversation to understand the issue and explore ways to support…" at bounding box center [526, 189] width 539 height 35
click at [257, 168] on input "a. Have a private conversation to understand the issue and explore ways to supp…" at bounding box center [257, 162] width 0 height 11
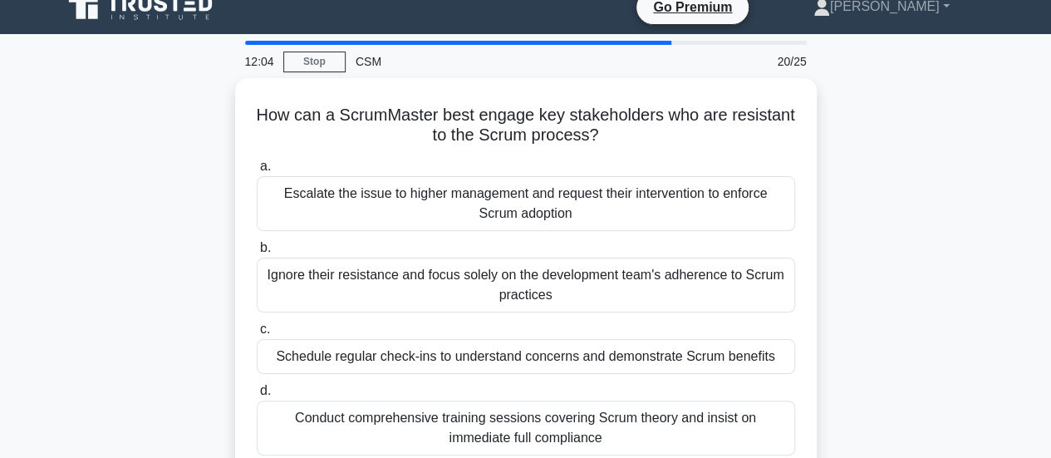
scroll to position [0, 0]
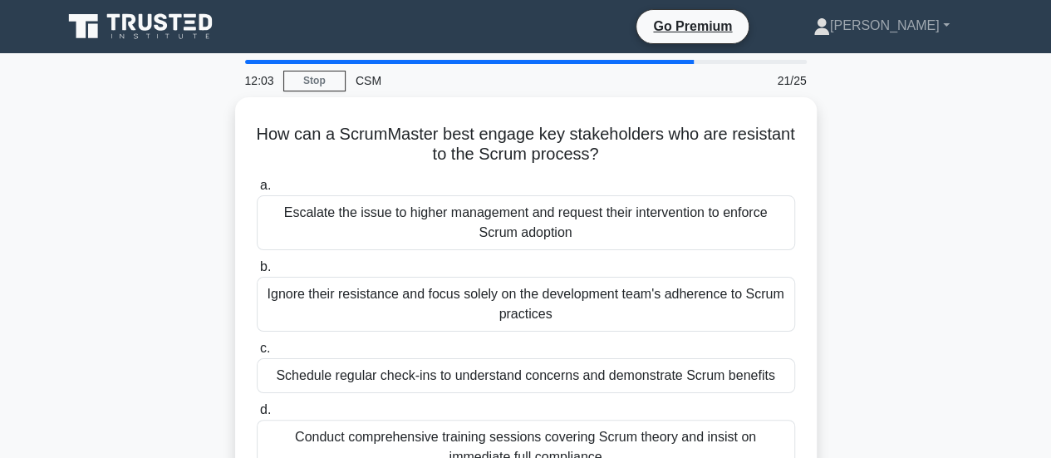
drag, startPoint x: 425, startPoint y: 200, endPoint x: 86, endPoint y: 230, distance: 340.4
click at [86, 230] on div "How can a ScrumMaster best engage key stakeholders who are resistant to the Scr…" at bounding box center [525, 307] width 947 height 421
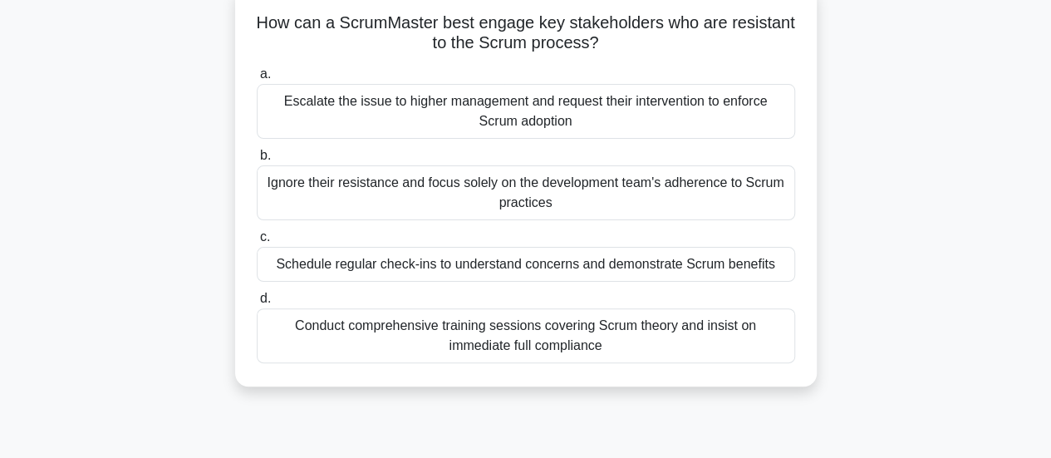
scroll to position [113, 0]
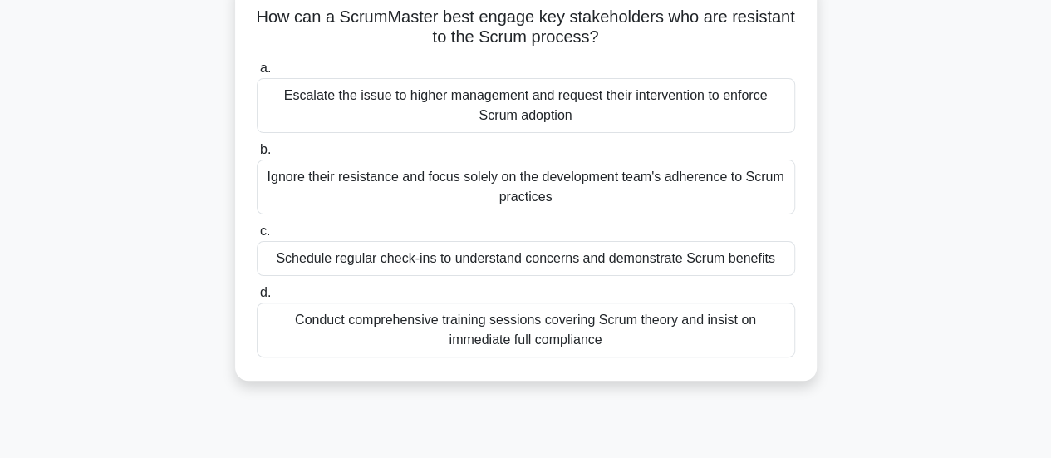
click at [517, 263] on div "Schedule regular check-ins to understand concerns and demonstrate Scrum benefits" at bounding box center [526, 258] width 539 height 35
click at [257, 237] on input "c. Schedule regular check-ins to understand concerns and demonstrate Scrum bene…" at bounding box center [257, 231] width 0 height 11
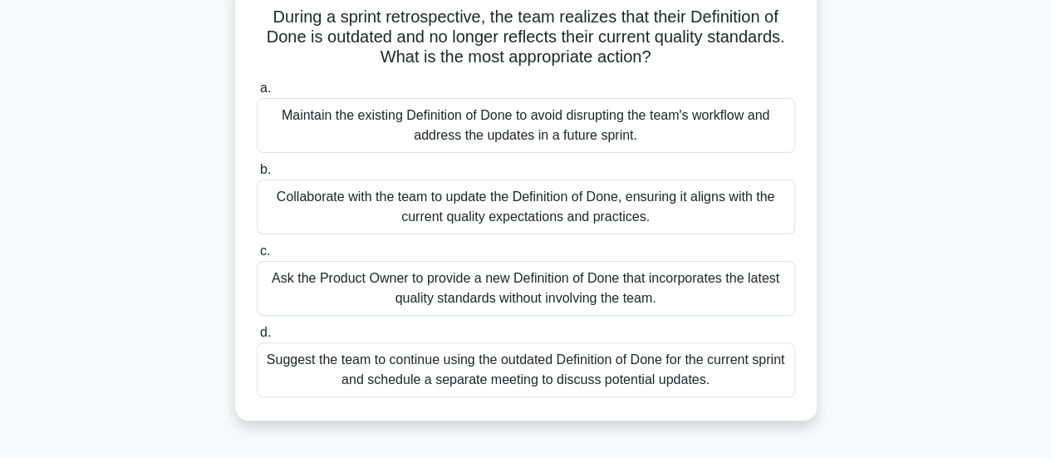
click at [509, 206] on div "Collaborate with the team to update the Definition of Done, ensuring it aligns …" at bounding box center [526, 207] width 539 height 55
click at [257, 175] on input "b. Collaborate with the team to update the Definition of Done, ensuring it alig…" at bounding box center [257, 170] width 0 height 11
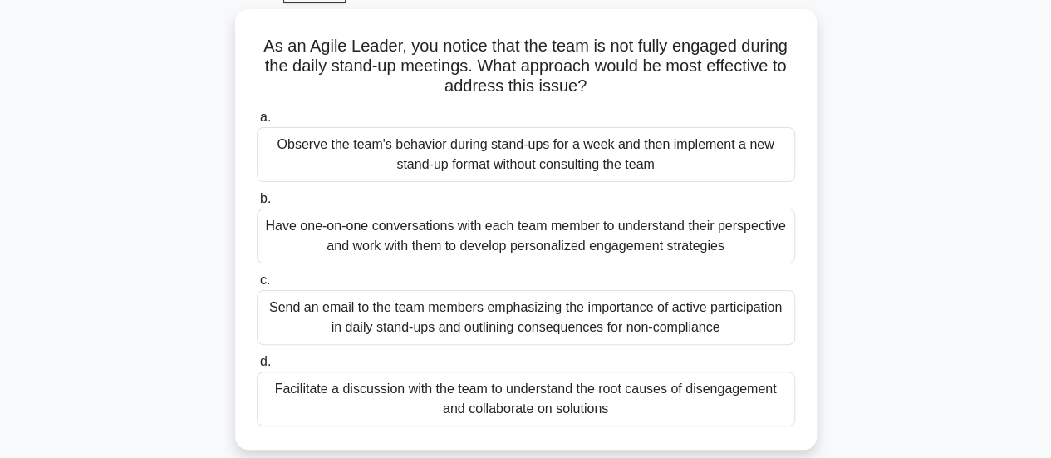
scroll to position [90, 0]
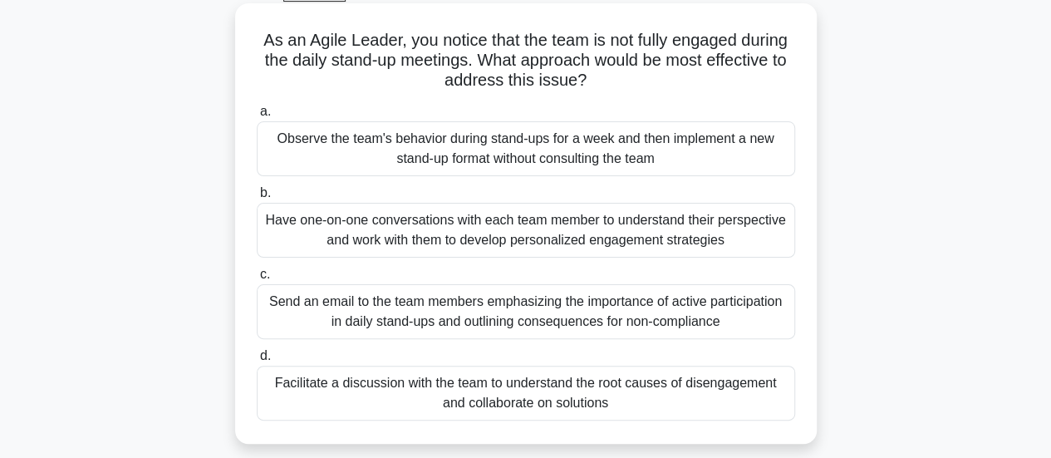
click at [563, 396] on div "Facilitate a discussion with the team to understand the root causes of disengag…" at bounding box center [526, 393] width 539 height 55
click at [257, 362] on input "d. Facilitate a discussion with the team to understand the root causes of disen…" at bounding box center [257, 356] width 0 height 11
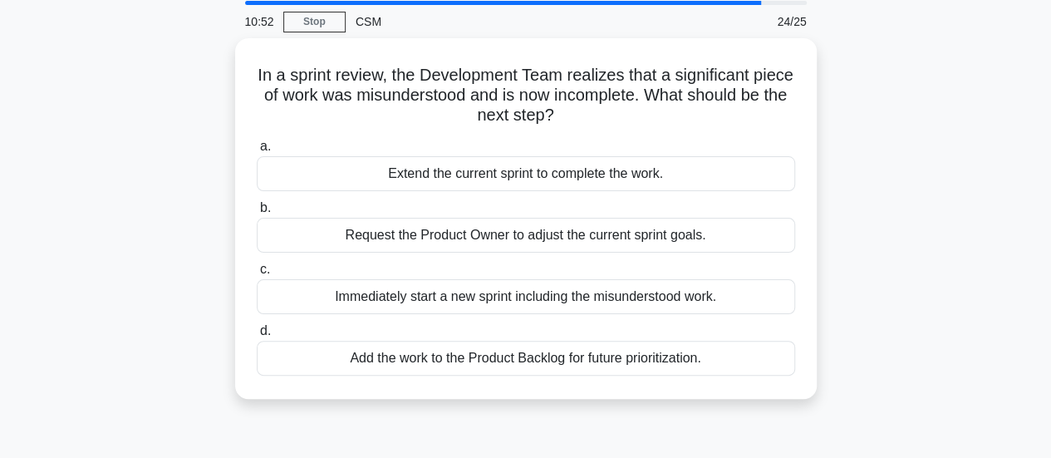
scroll to position [73, 0]
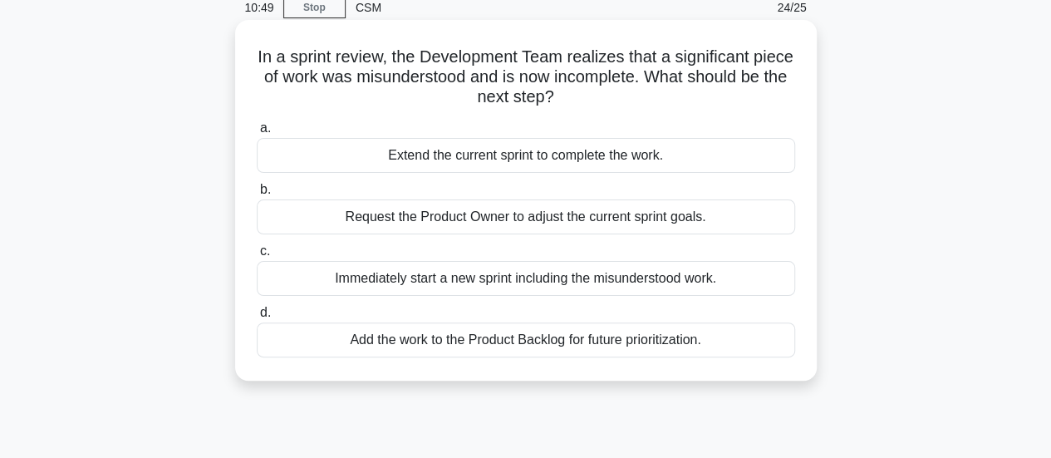
click at [529, 332] on div "Add the work to the Product Backlog for future prioritization." at bounding box center [526, 339] width 539 height 35
click at [257, 318] on input "d. Add the work to the Product Backlog for future prioritization." at bounding box center [257, 313] width 0 height 11
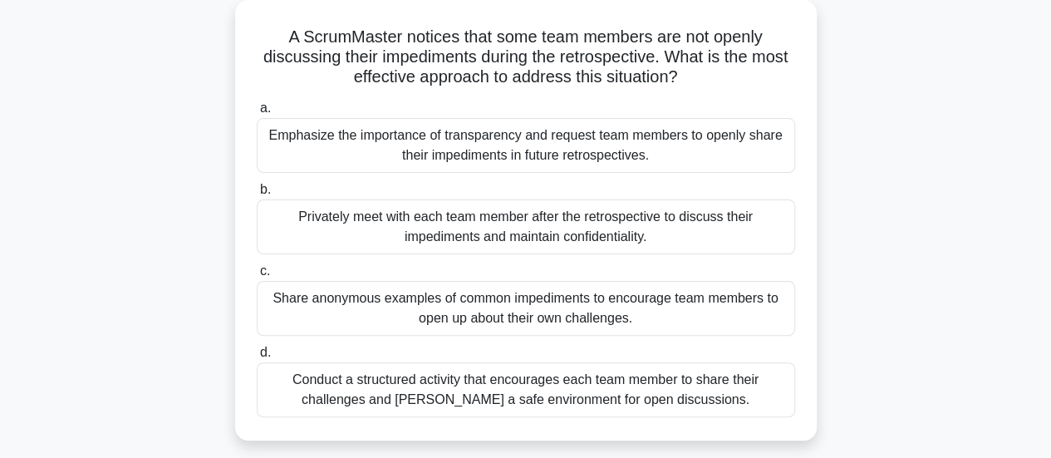
scroll to position [98, 0]
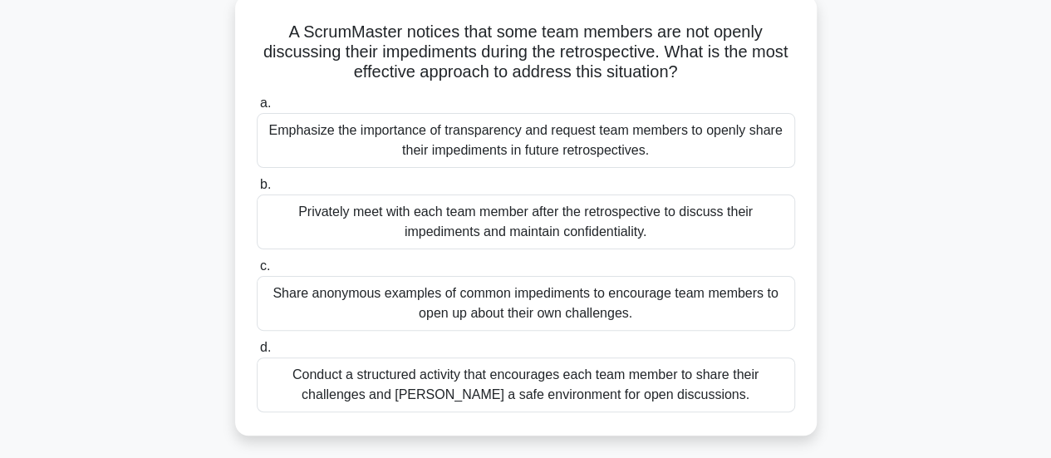
click at [499, 159] on div "Emphasize the importance of transparency and request team members to openly sha…" at bounding box center [526, 140] width 539 height 55
click at [257, 109] on input "a. Emphasize the importance of transparency and request team members to openly …" at bounding box center [257, 103] width 0 height 11
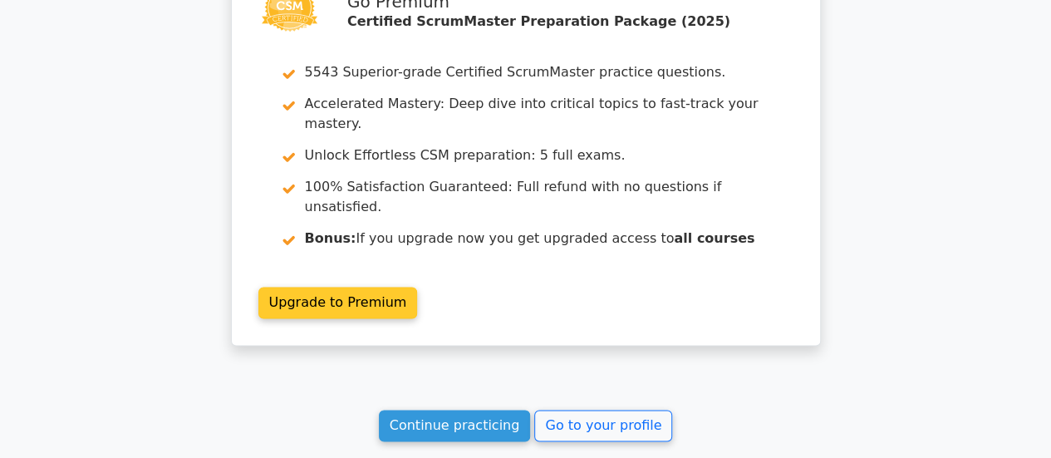
scroll to position [4127, 0]
